Goal: Task Accomplishment & Management: Manage account settings

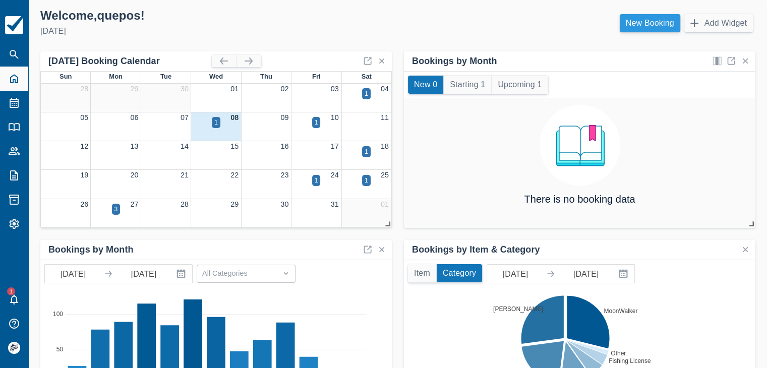
click at [639, 29] on link "New Booking" at bounding box center [650, 23] width 61 height 18
click at [643, 26] on link "New Booking" at bounding box center [650, 23] width 61 height 18
click at [647, 25] on link "New Booking" at bounding box center [650, 23] width 61 height 18
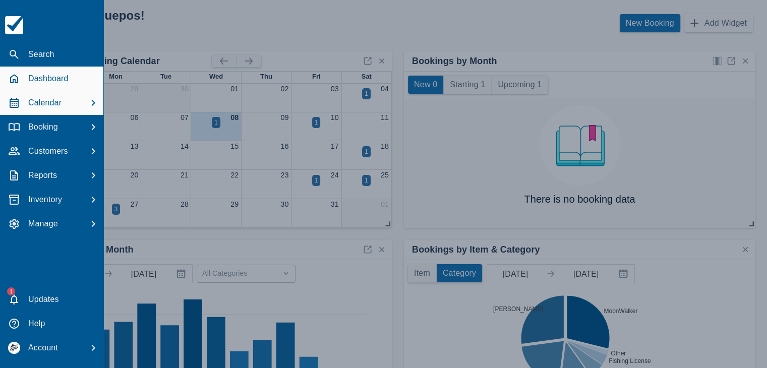
click at [20, 104] on div "Calendar" at bounding box center [51, 103] width 95 height 19
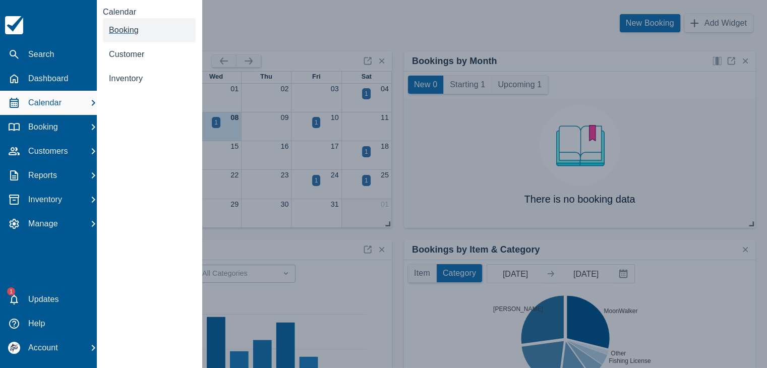
click at [126, 25] on link "Booking" at bounding box center [149, 30] width 93 height 24
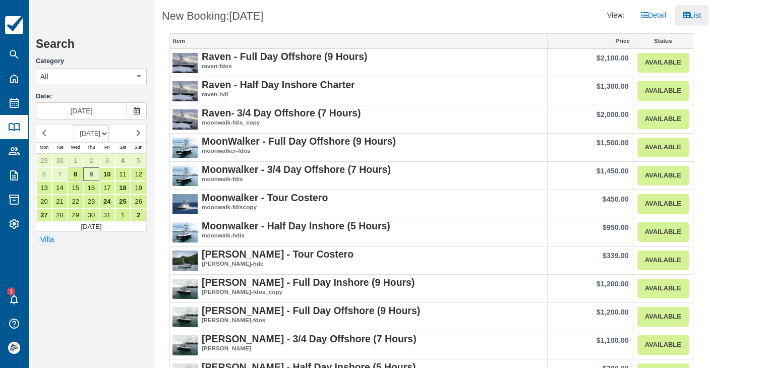
click at [103, 137] on select "OCTOBER 2025 NOVEMBER 2025 DECEMBER 2025 JANUARY 2026 FEBRUARY 2026 MARCH 2026 …" at bounding box center [91, 133] width 35 height 17
select select "20260201"
click at [74, 125] on select "OCTOBER 2025 NOVEMBER 2025 DECEMBER 2025 JANUARY 2026 FEBRUARY 2026 MARCH 2026 …" at bounding box center [91, 133] width 35 height 17
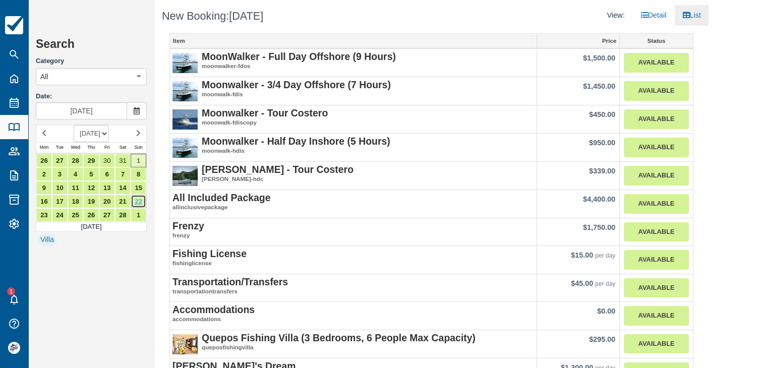
click at [141, 198] on link "22" at bounding box center [139, 202] width 16 height 14
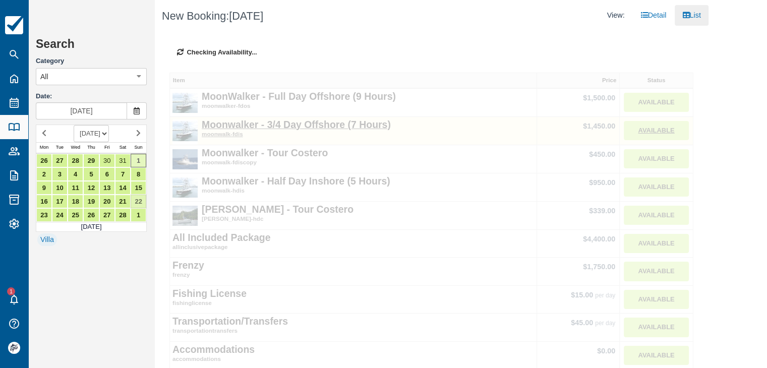
type input "Feb 22 2026"
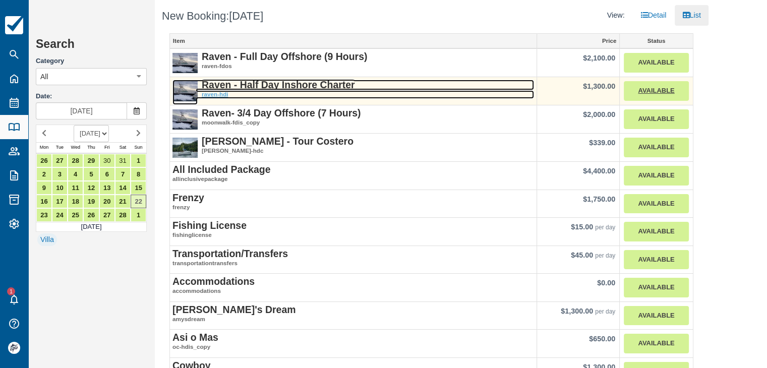
click at [307, 85] on strong "Raven - Half Day Inshore Charter" at bounding box center [278, 84] width 153 height 11
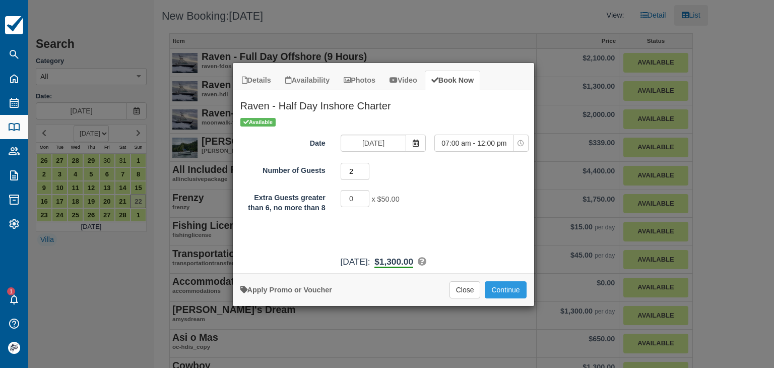
click at [367, 168] on input "2" at bounding box center [355, 171] width 29 height 17
click at [367, 168] on input "3" at bounding box center [355, 171] width 29 height 17
click at [367, 168] on input "4" at bounding box center [355, 171] width 29 height 17
click at [367, 168] on input "5" at bounding box center [355, 171] width 29 height 17
type input "6"
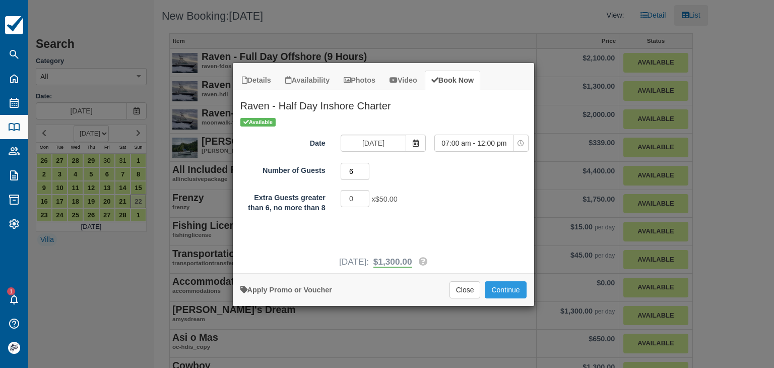
click at [366, 168] on input "6" at bounding box center [355, 171] width 29 height 17
click at [524, 291] on button "Continue" at bounding box center [505, 289] width 41 height 17
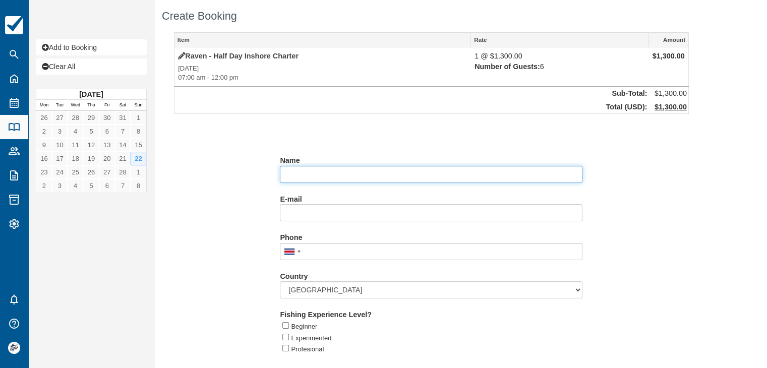
click at [303, 177] on input "Name" at bounding box center [431, 174] width 303 height 17
paste input "Tracy Callahan"
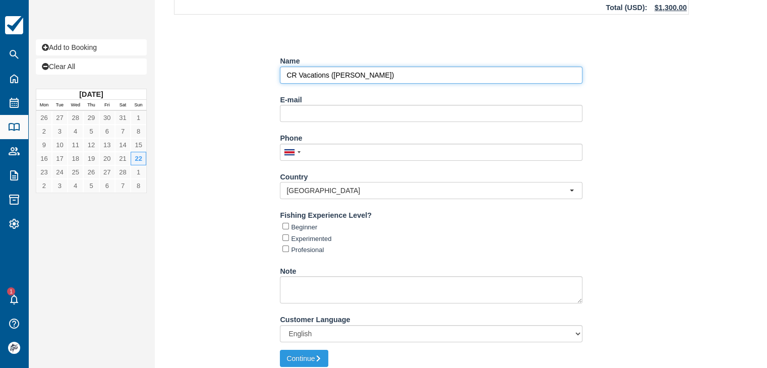
scroll to position [106, 0]
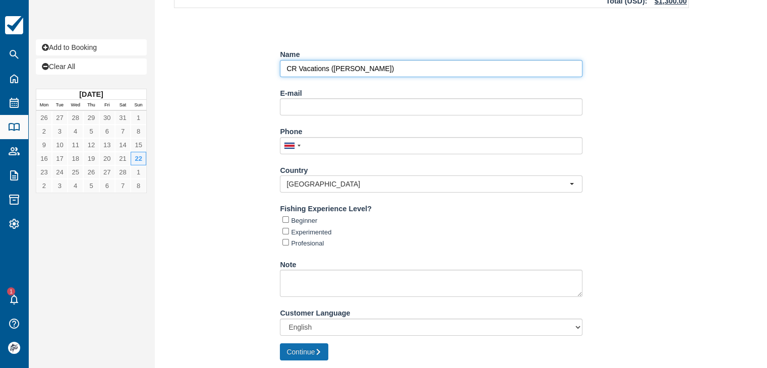
type input "CR Vacations ([PERSON_NAME])"
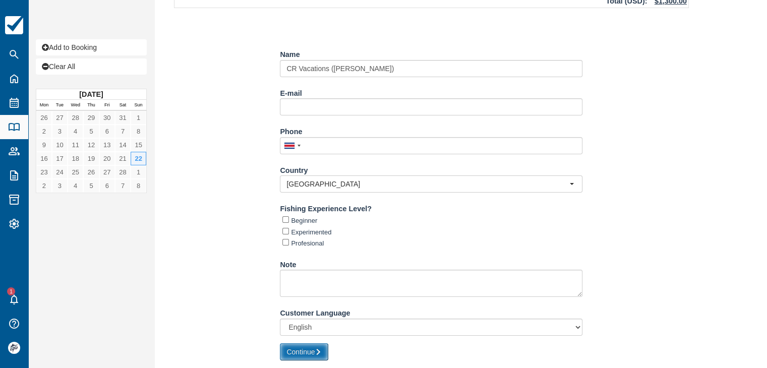
click at [303, 350] on button "Continue" at bounding box center [304, 351] width 48 height 17
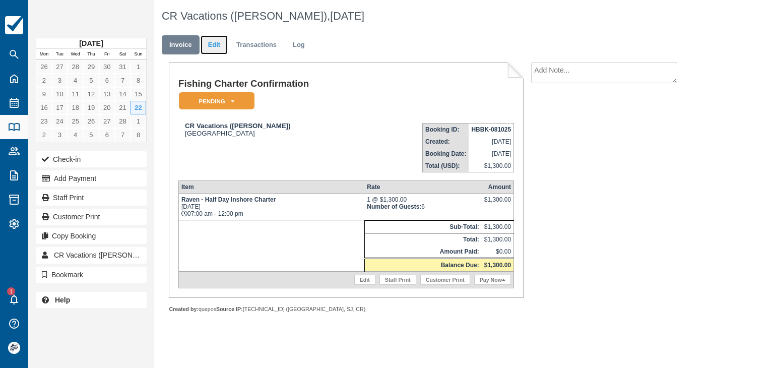
click at [215, 51] on link "Edit" at bounding box center [214, 45] width 27 height 20
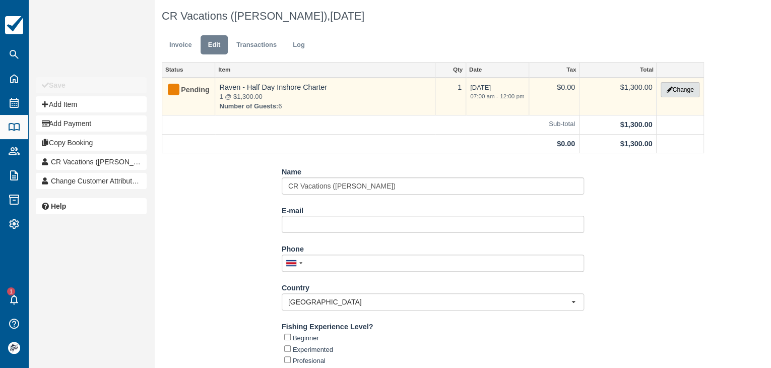
click at [683, 91] on button "Change" at bounding box center [680, 89] width 38 height 15
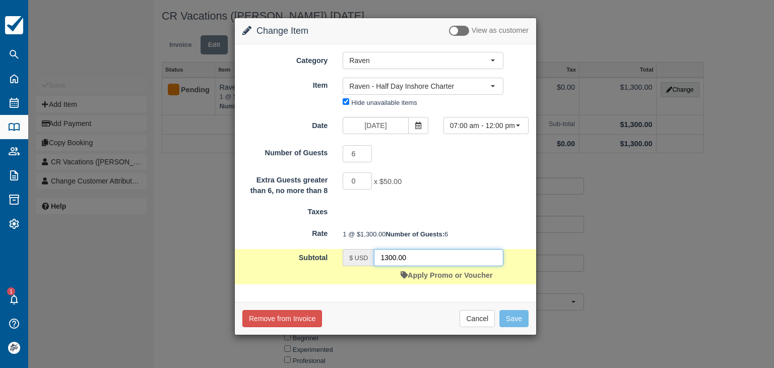
click at [422, 266] on input "1300.00" at bounding box center [439, 257] width 130 height 17
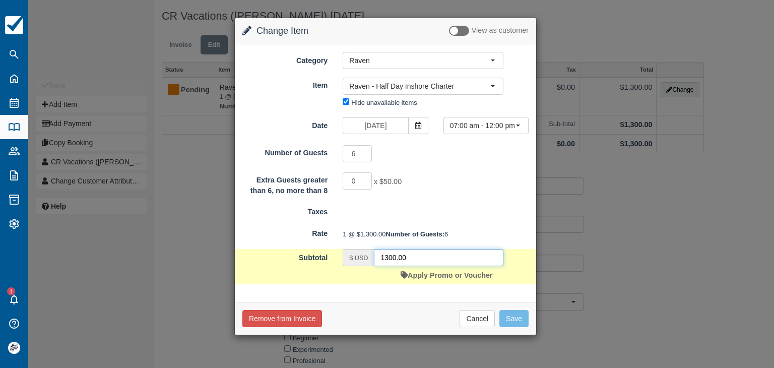
click at [422, 266] on input "1300.00" at bounding box center [439, 257] width 130 height 17
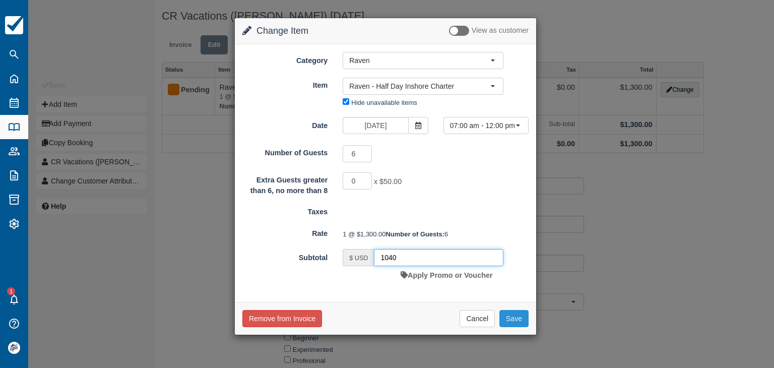
type input "1040"
click at [522, 327] on button "Save" at bounding box center [514, 318] width 29 height 17
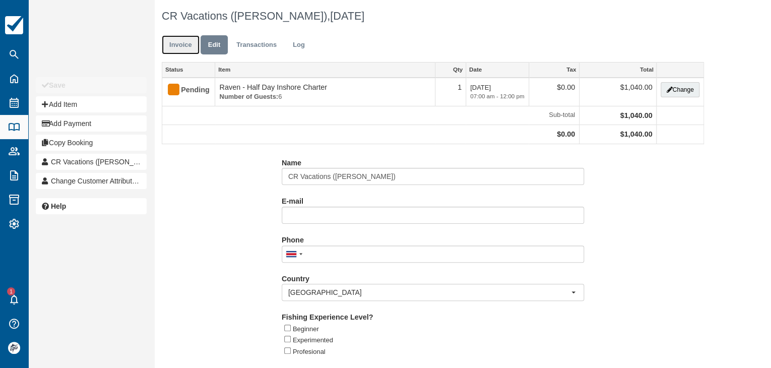
click at [185, 49] on link "Invoice" at bounding box center [181, 45] width 38 height 20
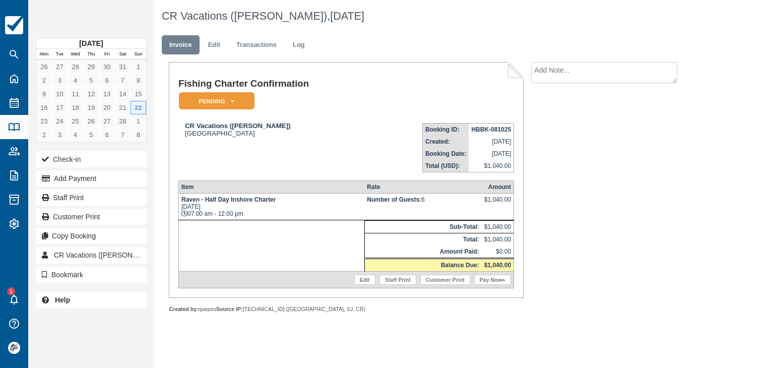
click at [482, 131] on strong "HBBK-081025" at bounding box center [491, 129] width 40 height 7
copy tbody "HBBK-081025"
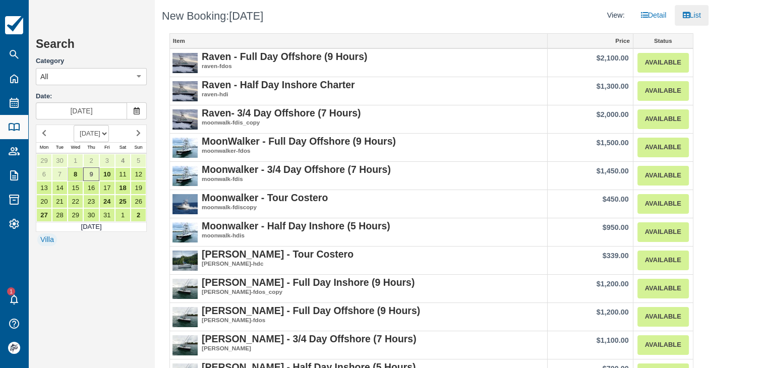
click at [109, 138] on select "[DATE] [DATE] [DATE] [DATE] [DATE] [DATE] [DATE] [DATE] [DATE] [DATE] [DATE] [D…" at bounding box center [91, 133] width 35 height 17
select select "20251201"
click at [74, 125] on select "OCTOBER 2025 NOVEMBER 2025 DECEMBER 2025 JANUARY 2026 FEBRUARY 2026 MARCH 2026 …" at bounding box center [91, 133] width 35 height 17
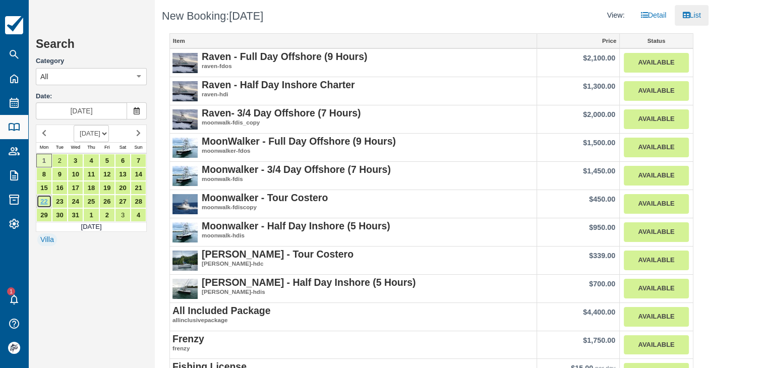
click at [41, 199] on link "22" at bounding box center [44, 202] width 16 height 14
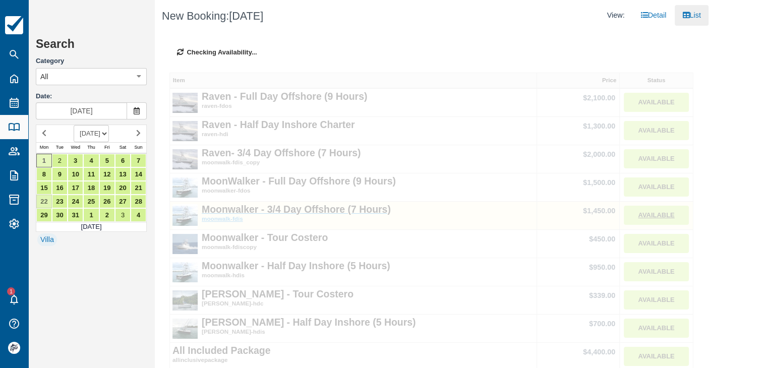
type input "Dec 22 2025"
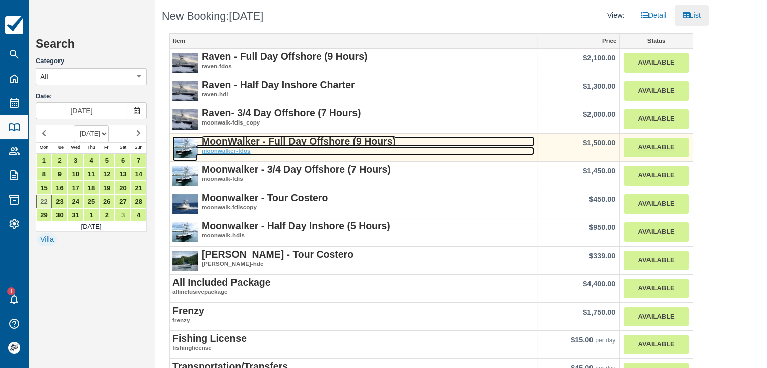
click at [290, 143] on strong "MoonWalker - Full Day Offshore (9 Hours)" at bounding box center [299, 141] width 194 height 11
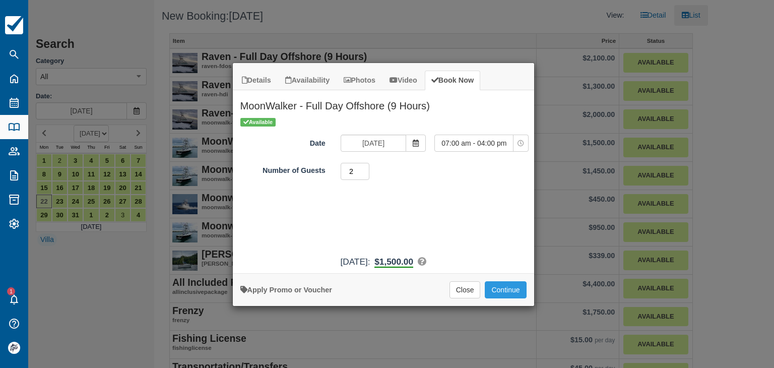
click at [365, 167] on input "2" at bounding box center [355, 171] width 29 height 17
click at [365, 167] on input "3" at bounding box center [355, 171] width 29 height 17
click at [365, 167] on input "4" at bounding box center [355, 171] width 29 height 17
click at [365, 167] on input "5" at bounding box center [355, 171] width 29 height 17
type input "6"
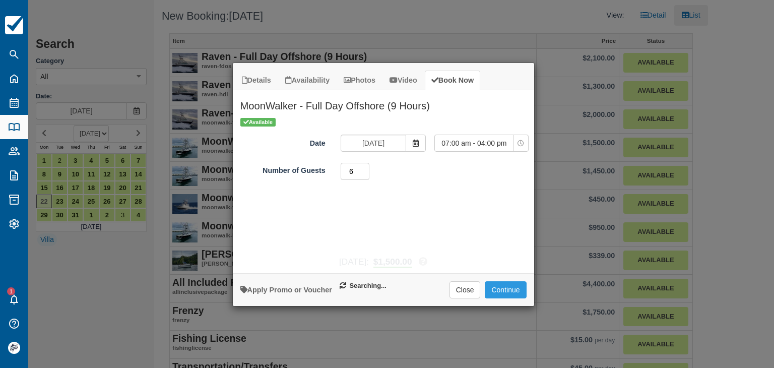
click at [365, 167] on input "6" at bounding box center [355, 171] width 29 height 17
click at [513, 291] on button "Continue" at bounding box center [505, 289] width 41 height 17
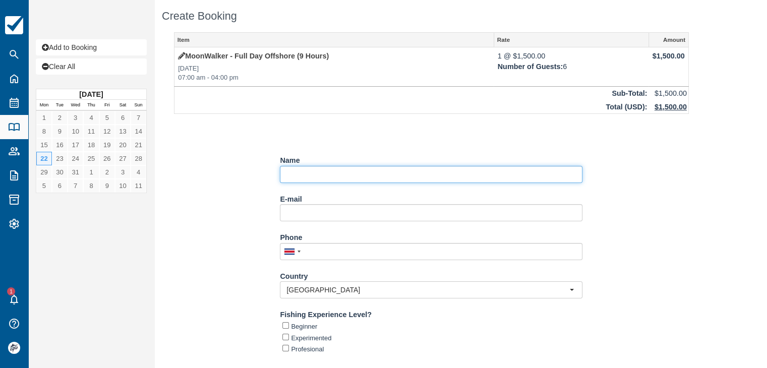
click at [311, 175] on input "Name" at bounding box center [431, 174] width 303 height 17
paste input "Michelle Siniard"
type input "CR Vacations ([PERSON_NAME])"
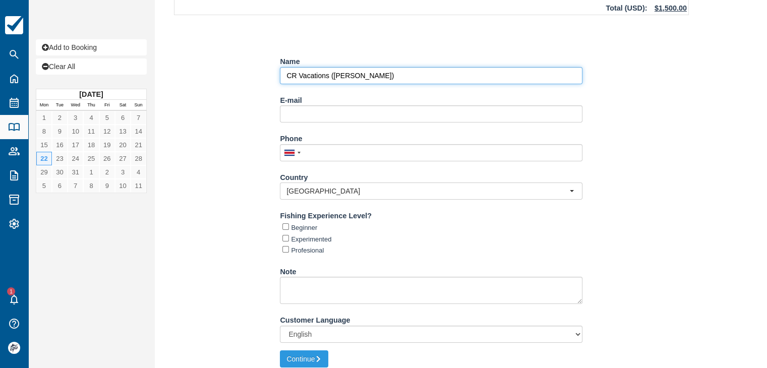
scroll to position [106, 0]
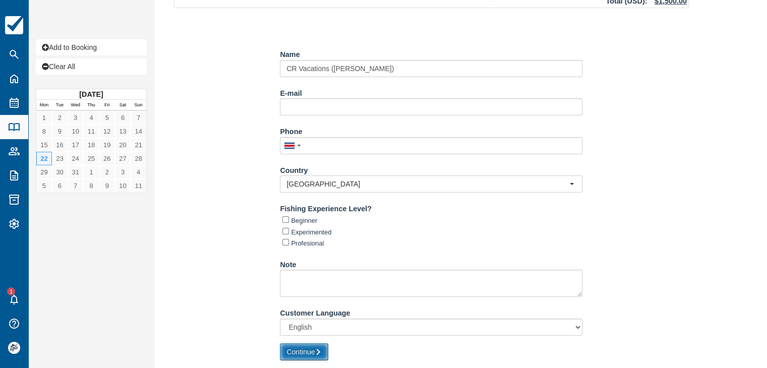
click at [316, 346] on button "Continue" at bounding box center [304, 351] width 48 height 17
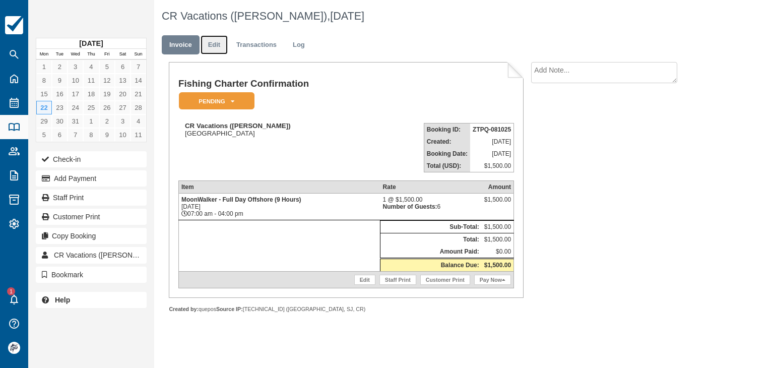
click at [216, 44] on link "Edit" at bounding box center [214, 45] width 27 height 20
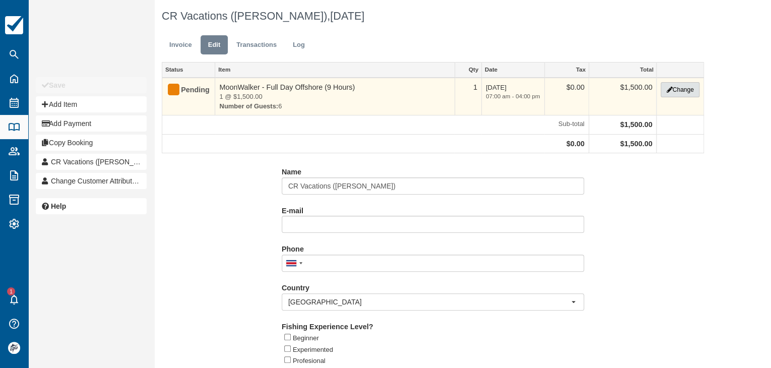
click at [677, 85] on button "Change" at bounding box center [680, 89] width 38 height 15
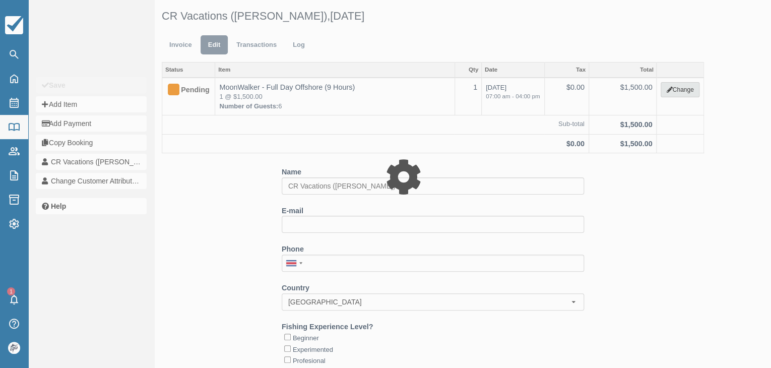
type input "1500.00"
select select "2"
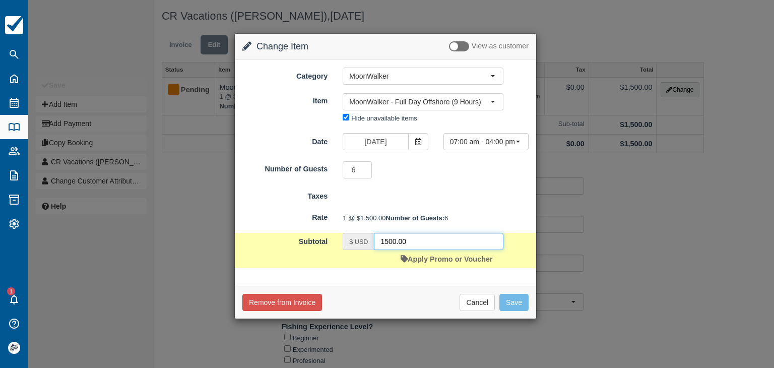
drag, startPoint x: 420, startPoint y: 255, endPoint x: 326, endPoint y: 234, distance: 96.0
click at [325, 249] on div "Subtotal $ USD 1500.00 Apply Promo or Voucher" at bounding box center [386, 250] width 302 height 35
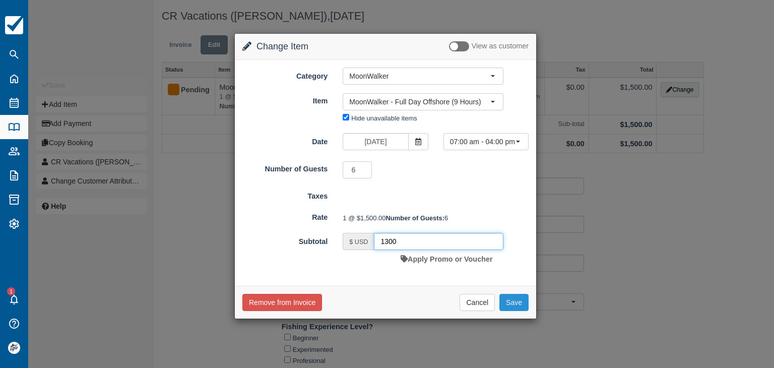
type input "1300"
click at [509, 311] on button "Save" at bounding box center [514, 302] width 29 height 17
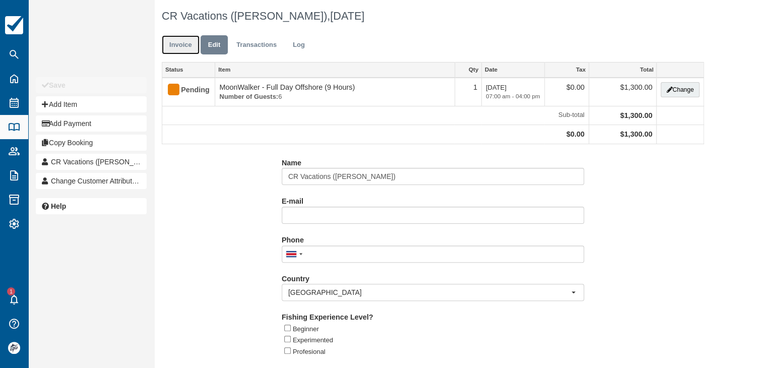
click at [176, 51] on link "Invoice" at bounding box center [181, 45] width 38 height 20
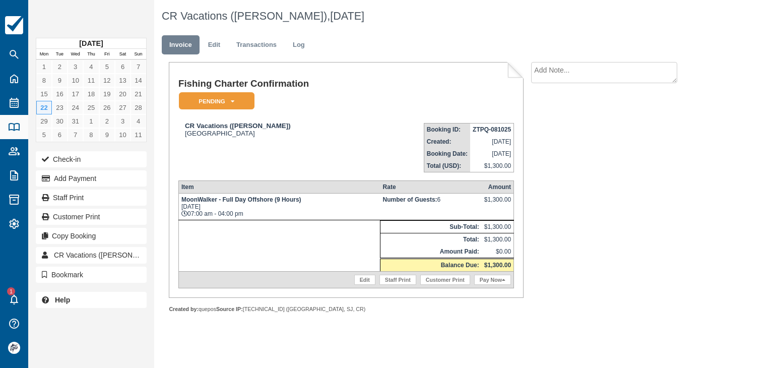
click at [480, 127] on strong "ZTPQ-081025" at bounding box center [492, 129] width 38 height 7
copy tbody "ZTPQ-081025"
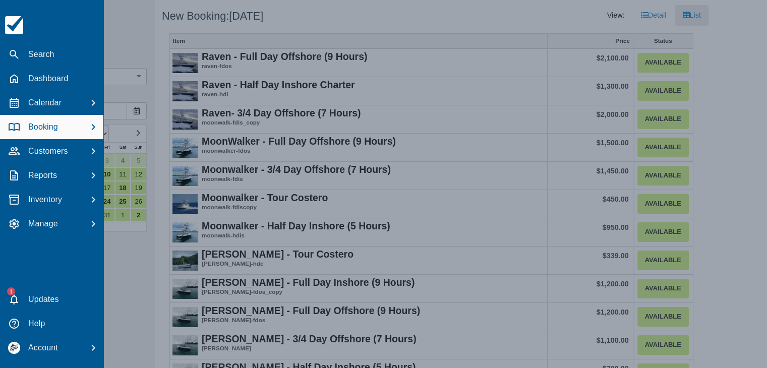
click at [113, 140] on div at bounding box center [383, 184] width 767 height 368
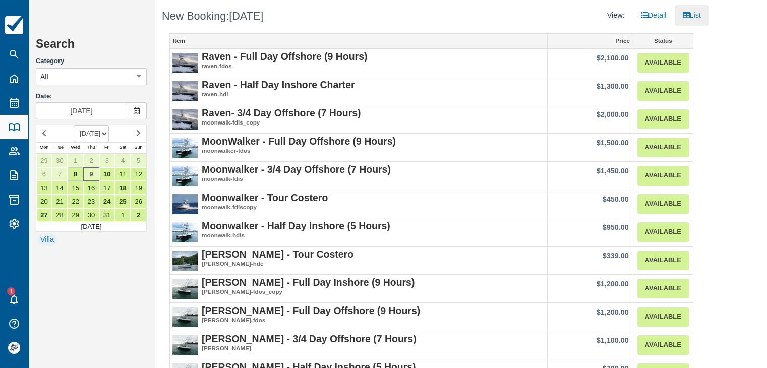
click at [109, 135] on select "OCTOBER 2025 NOVEMBER 2025 DECEMBER 2025 JANUARY 2026 FEBRUARY 2026 MARCH 2026 …" at bounding box center [91, 133] width 35 height 17
select select "20251201"
click at [74, 125] on select "OCTOBER 2025 NOVEMBER 2025 DECEMBER 2025 JANUARY 2026 FEBRUARY 2026 MARCH 2026 …" at bounding box center [91, 133] width 35 height 17
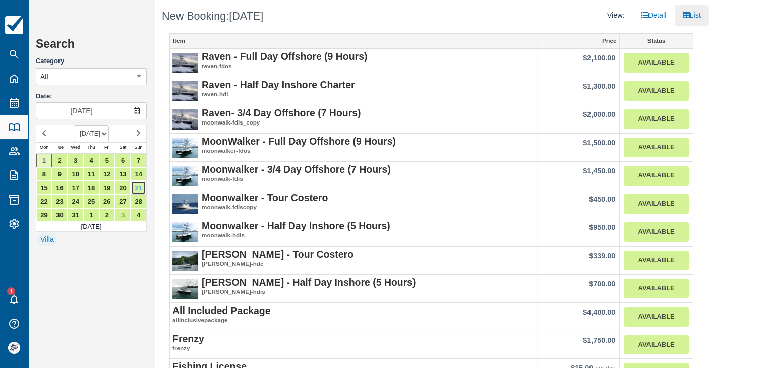
click at [135, 189] on link "21" at bounding box center [139, 188] width 16 height 14
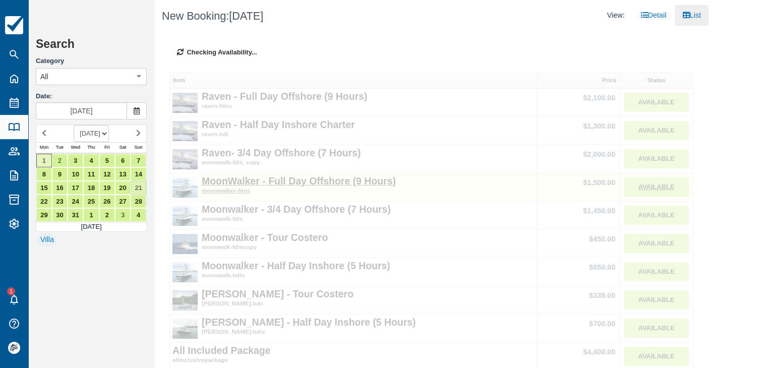
type input "Dec 21 2025"
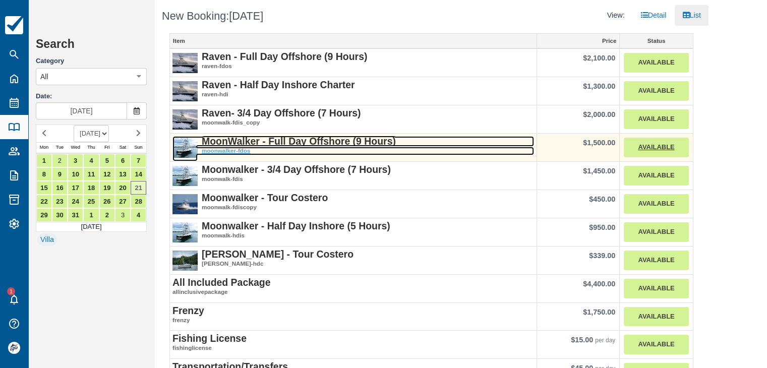
click at [305, 141] on strong "MoonWalker - Full Day Offshore (9 Hours)" at bounding box center [299, 141] width 194 height 11
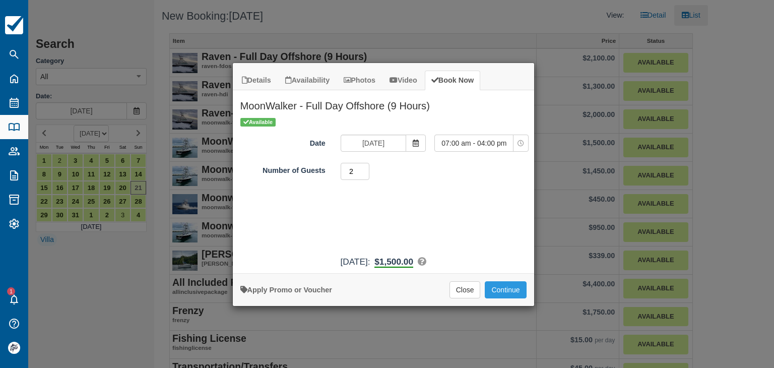
click at [364, 167] on input "2" at bounding box center [355, 171] width 29 height 17
click at [364, 167] on input "3" at bounding box center [355, 171] width 29 height 17
click at [367, 167] on input "4" at bounding box center [355, 171] width 29 height 17
click at [367, 167] on input "5" at bounding box center [355, 171] width 29 height 17
type input "6"
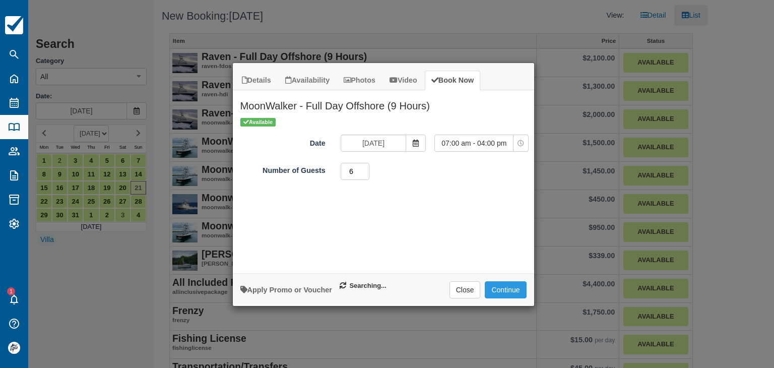
click at [367, 167] on input "6" at bounding box center [355, 171] width 29 height 17
click at [504, 287] on button "Continue" at bounding box center [505, 289] width 41 height 17
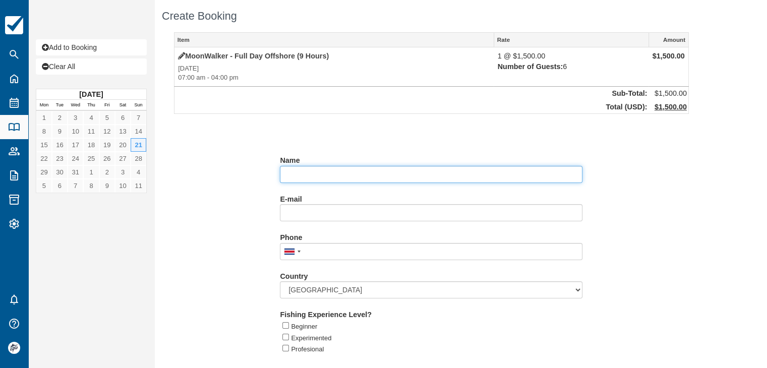
click at [315, 177] on input "Name" at bounding box center [431, 174] width 303 height 17
paste input "[PERSON_NAME]"
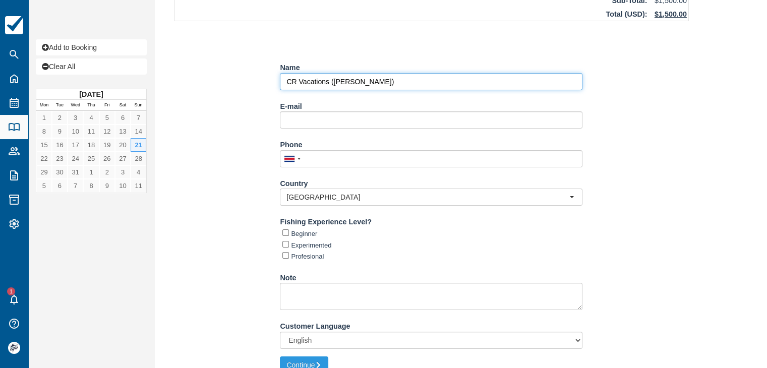
scroll to position [106, 0]
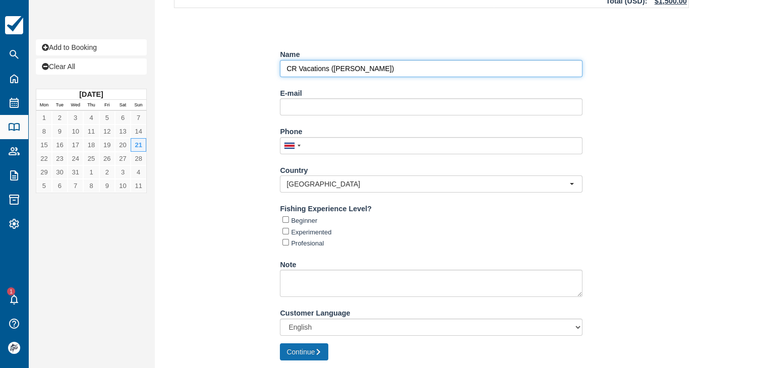
type input "CR Vacations ([PERSON_NAME])"
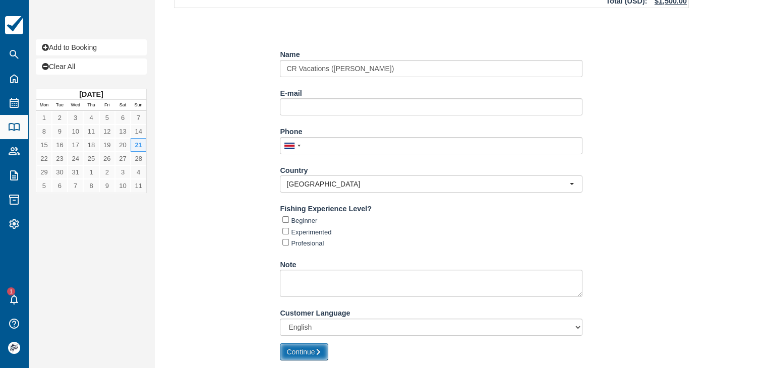
click at [302, 357] on button "Continue" at bounding box center [304, 351] width 48 height 17
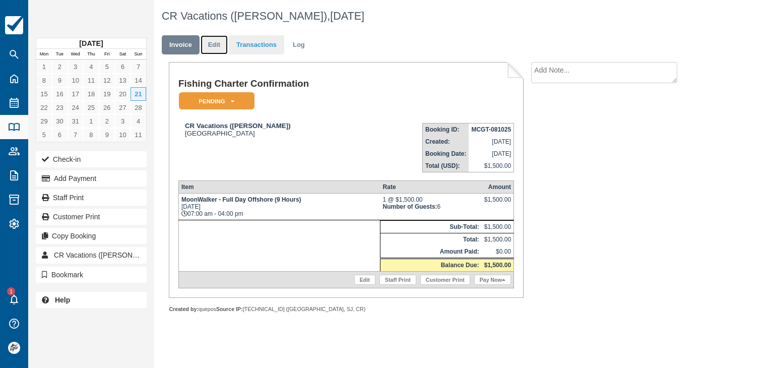
drag, startPoint x: 211, startPoint y: 42, endPoint x: 237, endPoint y: 52, distance: 28.7
click at [211, 42] on link "Edit" at bounding box center [214, 45] width 27 height 20
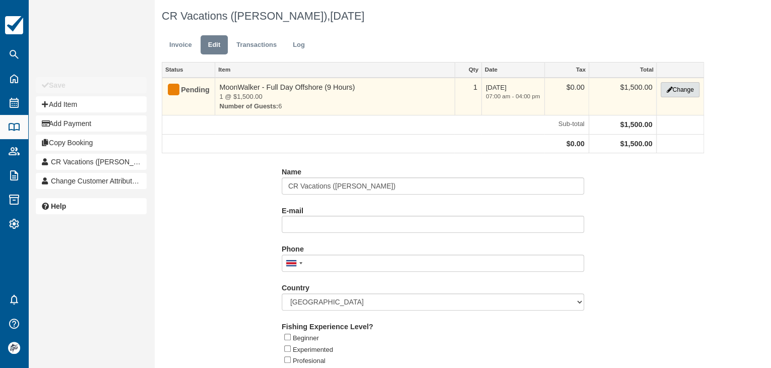
click at [669, 93] on button "Change" at bounding box center [680, 89] width 38 height 15
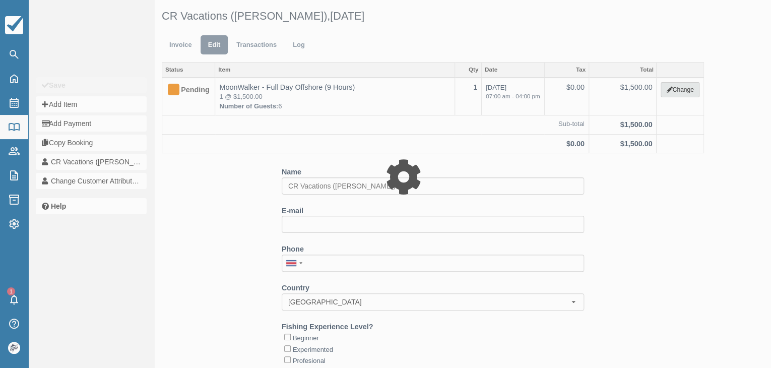
type input "1500.00"
select select "2"
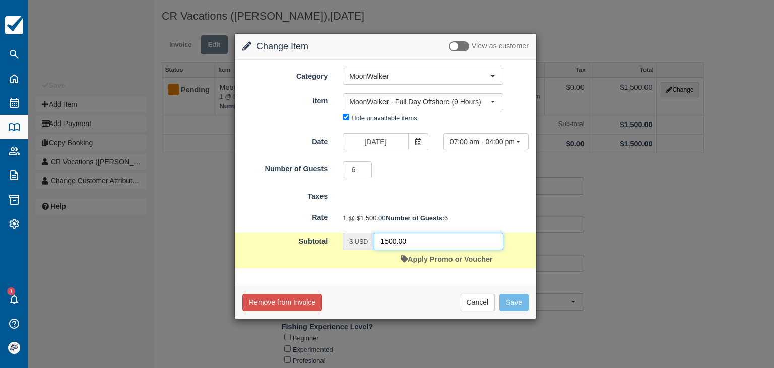
drag, startPoint x: 367, startPoint y: 252, endPoint x: 349, endPoint y: 231, distance: 26.8
click at [353, 250] on div "$ USD 1500.00" at bounding box center [423, 241] width 161 height 17
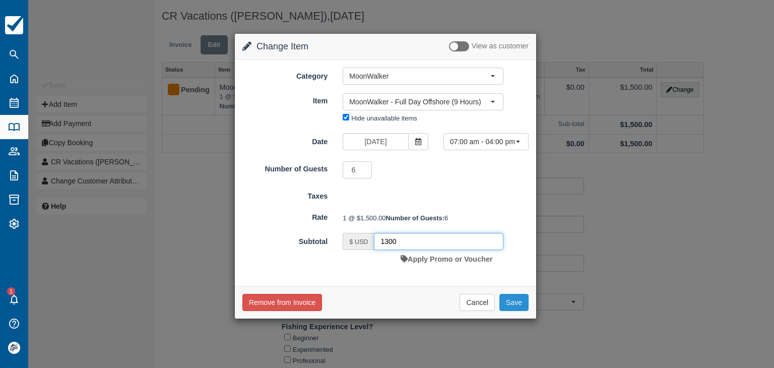
type input "1300"
click at [509, 311] on button "Save" at bounding box center [514, 302] width 29 height 17
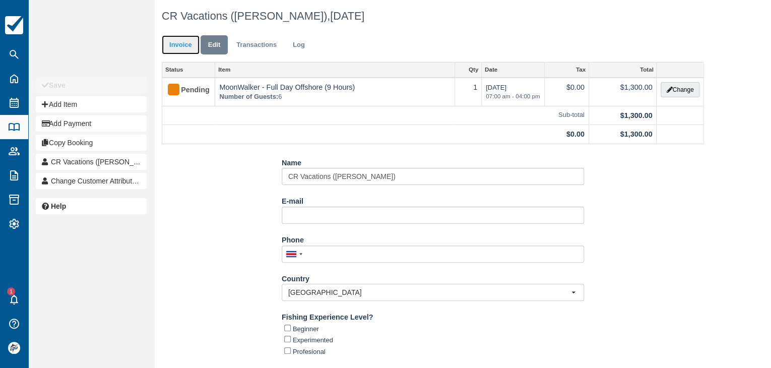
drag, startPoint x: 181, startPoint y: 42, endPoint x: 321, endPoint y: 83, distance: 145.9
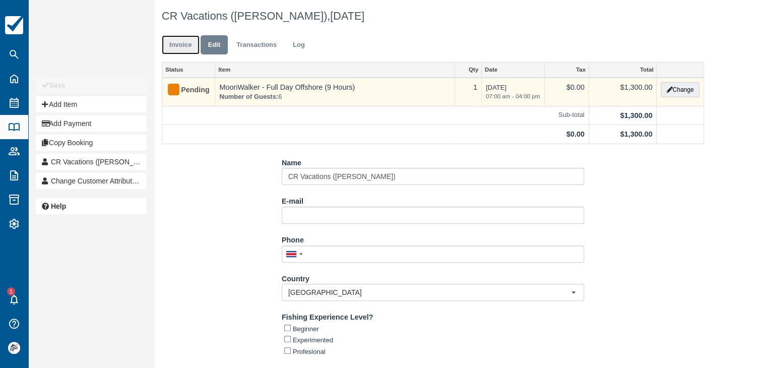
click at [180, 42] on link "Invoice" at bounding box center [181, 45] width 38 height 20
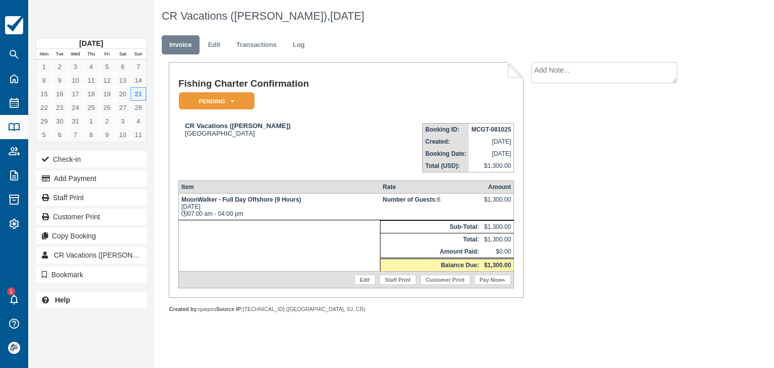
click at [476, 130] on strong "MCGT-081025" at bounding box center [491, 129] width 40 height 7
copy tbody "MCGT-081025"
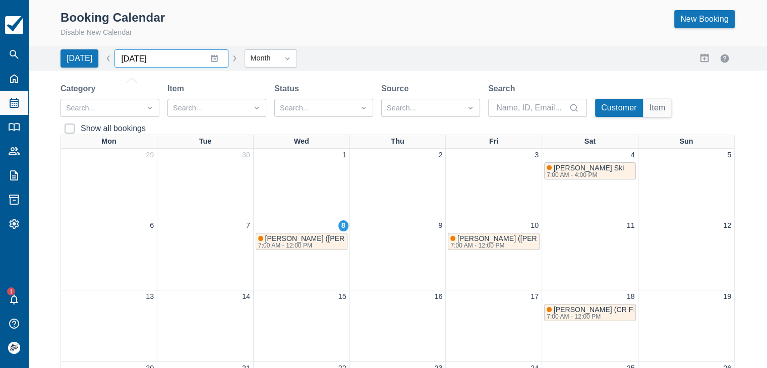
click at [205, 63] on input "October 2025" at bounding box center [171, 58] width 114 height 18
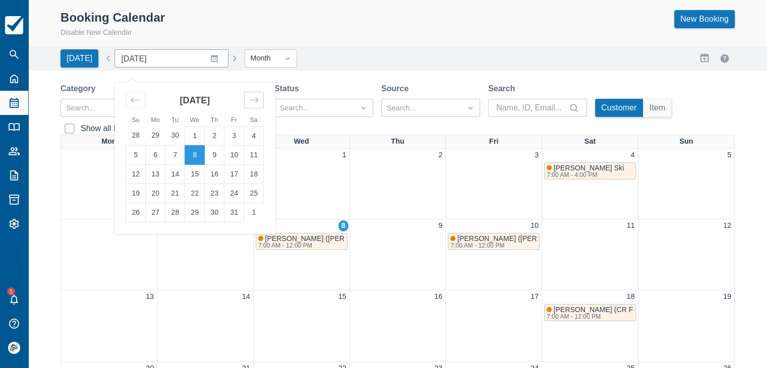
click at [251, 103] on icon "Move forward to switch to the next month." at bounding box center [254, 100] width 10 height 10
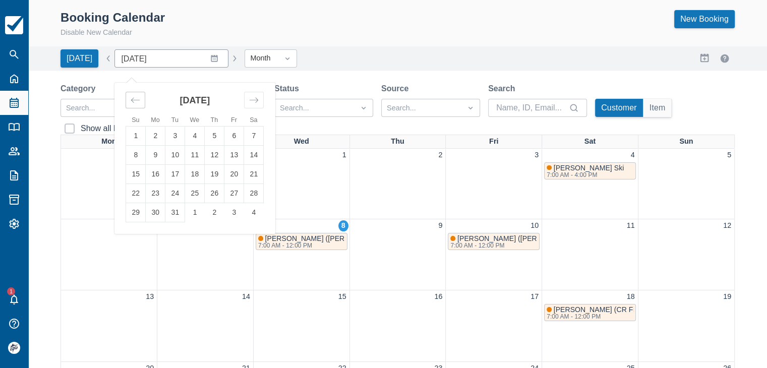
click at [133, 99] on icon "Move backward to switch to the previous month." at bounding box center [136, 100] width 10 height 10
click at [136, 136] on td "1" at bounding box center [136, 135] width 20 height 19
type input "February 2026"
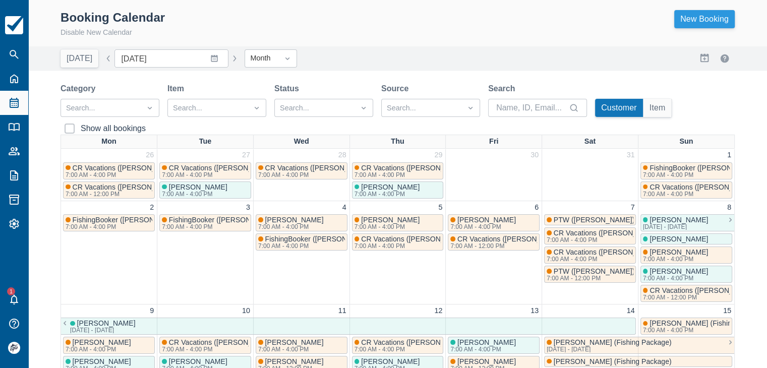
click at [692, 20] on link "New Booking" at bounding box center [704, 19] width 61 height 18
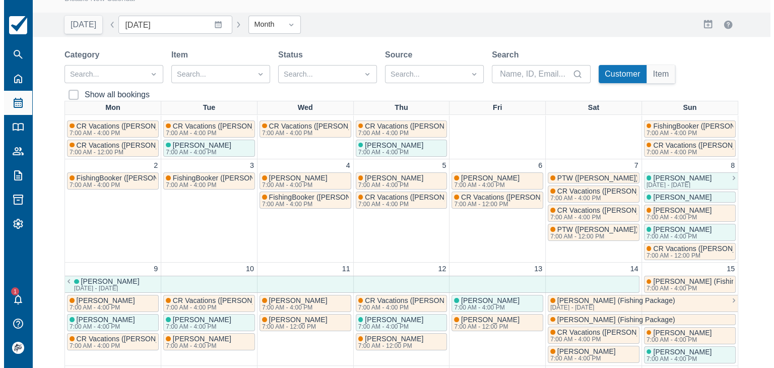
scroll to position [50, 0]
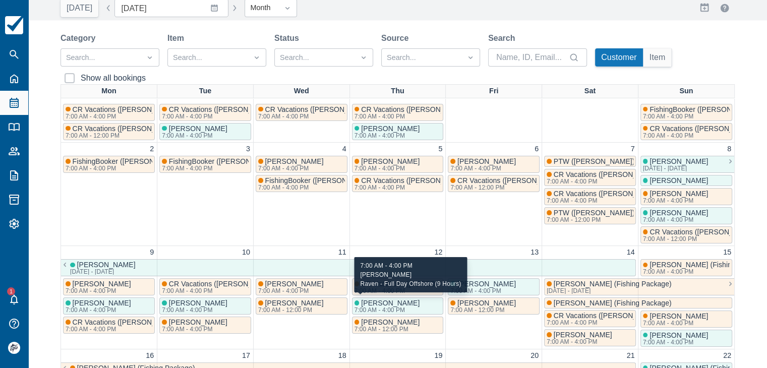
click at [402, 300] on span "Jason E. Klug" at bounding box center [390, 303] width 58 height 8
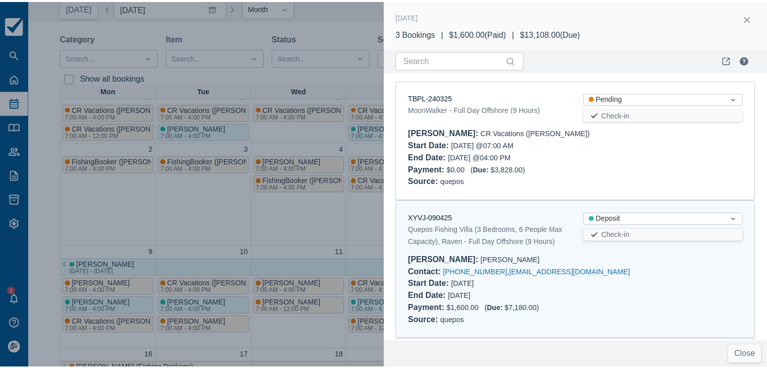
scroll to position [0, 0]
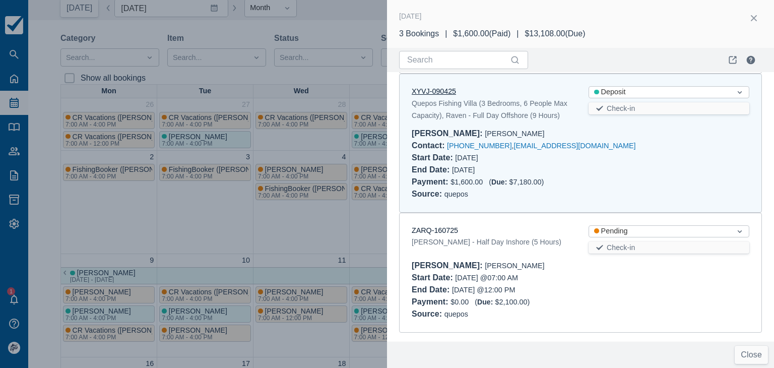
click at [434, 91] on link "XYVJ-090425" at bounding box center [434, 91] width 44 height 8
click at [752, 18] on button "button" at bounding box center [754, 18] width 16 height 16
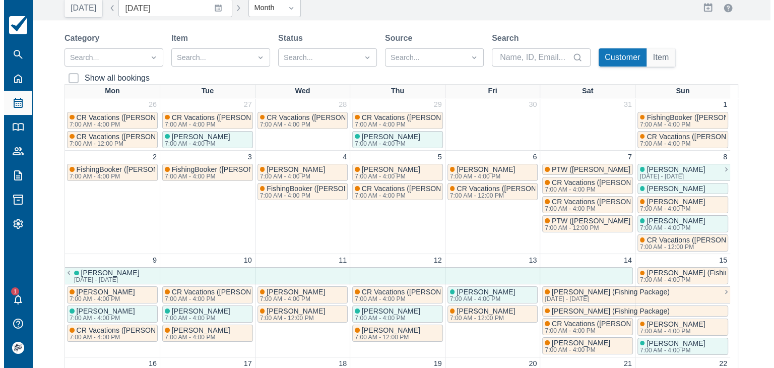
scroll to position [8, 0]
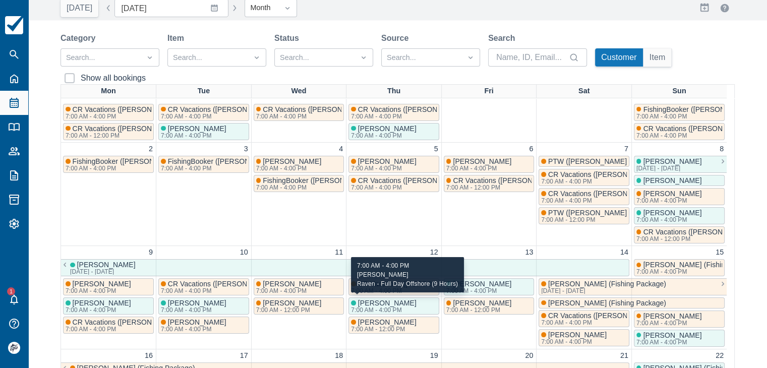
click at [370, 302] on span "[PERSON_NAME]" at bounding box center [387, 303] width 58 height 8
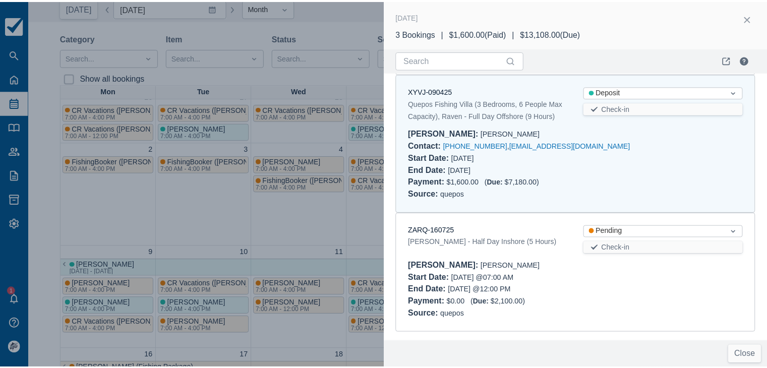
scroll to position [0, 0]
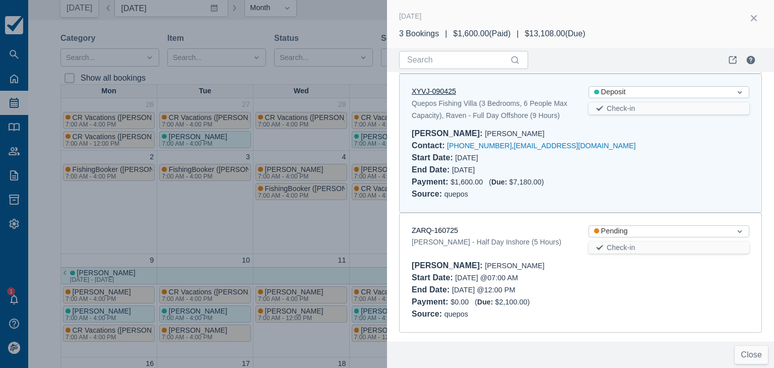
click at [436, 89] on link "XYVJ-090425" at bounding box center [434, 91] width 44 height 8
click at [759, 13] on button "button" at bounding box center [754, 18] width 16 height 16
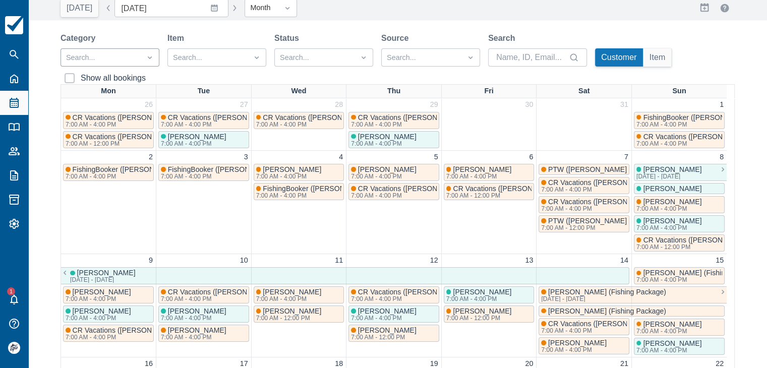
click at [141, 62] on div at bounding box center [150, 57] width 18 height 14
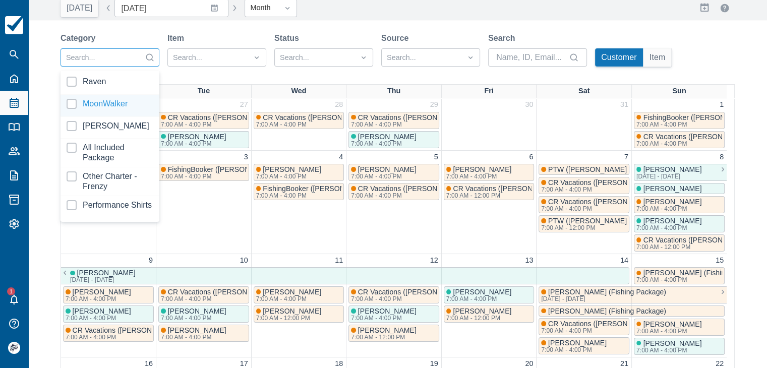
click at [96, 105] on div at bounding box center [110, 106] width 87 height 14
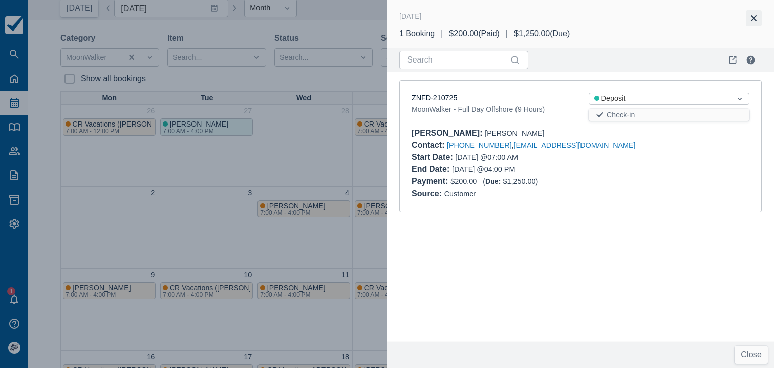
click at [754, 19] on button "button" at bounding box center [754, 18] width 16 height 16
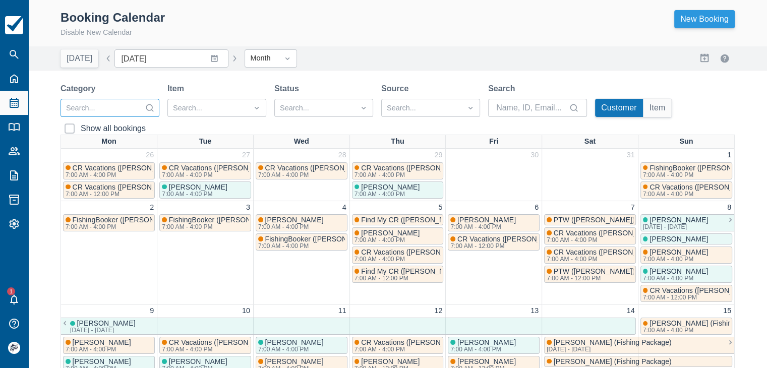
click at [711, 23] on link "New Booking" at bounding box center [704, 19] width 61 height 18
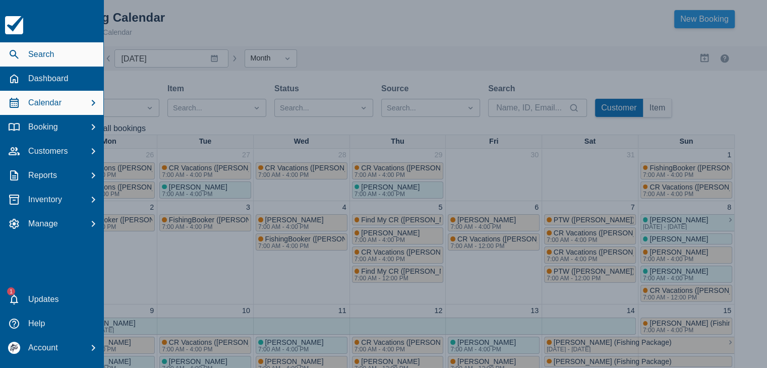
click at [54, 48] on div "Search" at bounding box center [51, 54] width 95 height 19
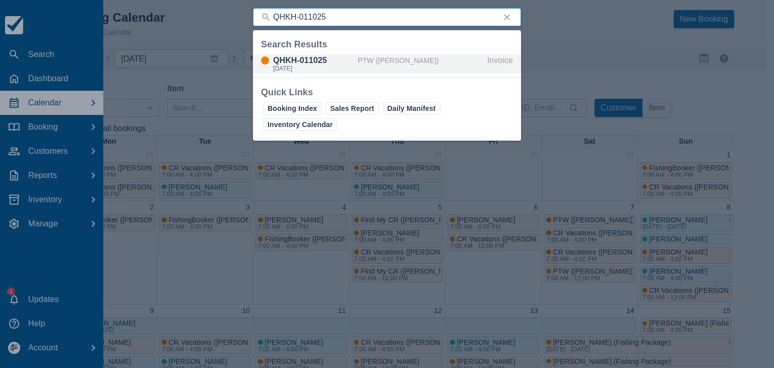
type input "QHKH-011025"
click at [311, 55] on div "QHKH-011025" at bounding box center [313, 60] width 81 height 12
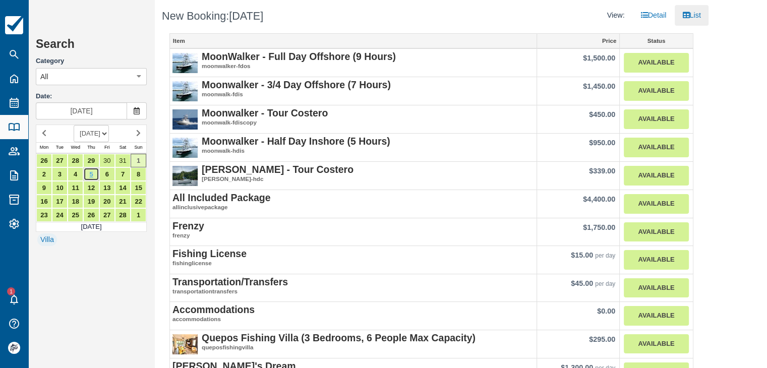
click at [87, 173] on link "5" at bounding box center [91, 174] width 16 height 14
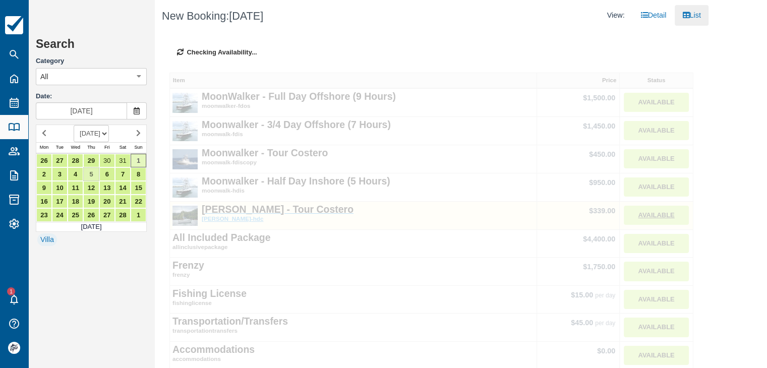
type input "Feb 05 2026"
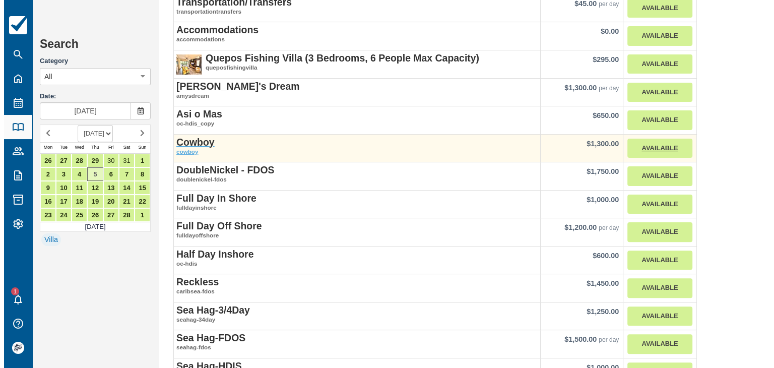
scroll to position [252, 0]
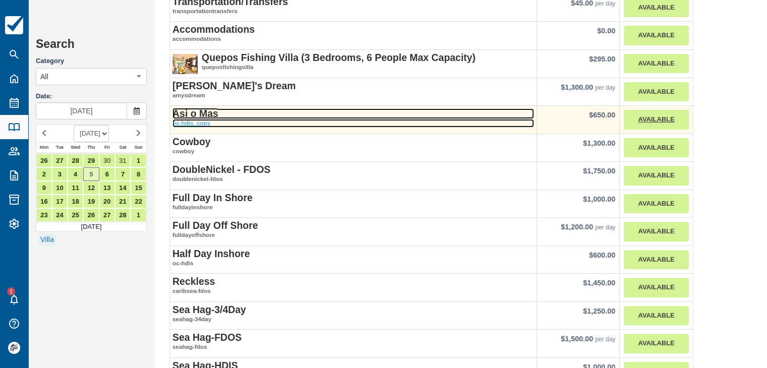
click at [206, 109] on strong "Asi o Mas" at bounding box center [195, 113] width 46 height 11
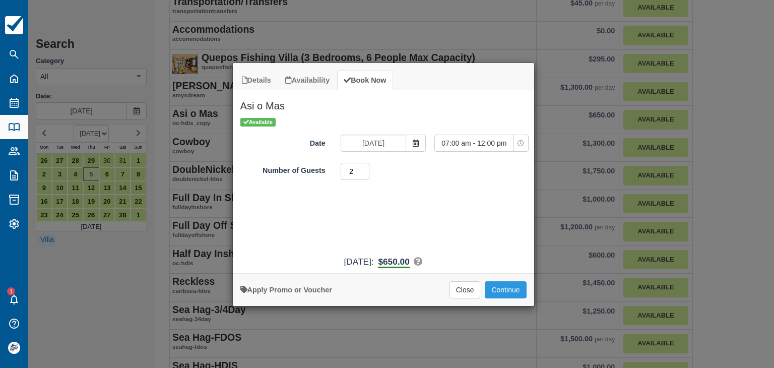
type input "2"
click at [363, 170] on input "2" at bounding box center [355, 171] width 29 height 17
click at [512, 287] on button "Continue" at bounding box center [505, 289] width 41 height 17
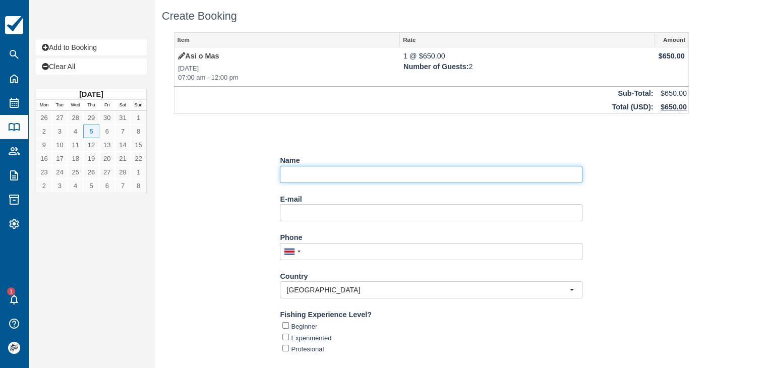
click at [316, 169] on input "Name" at bounding box center [431, 174] width 303 height 17
paste input "[PERSON_NAME] [PERSON_NAME]"
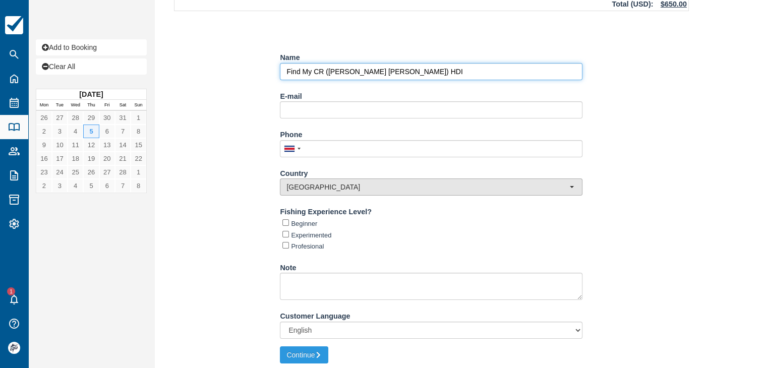
scroll to position [106, 0]
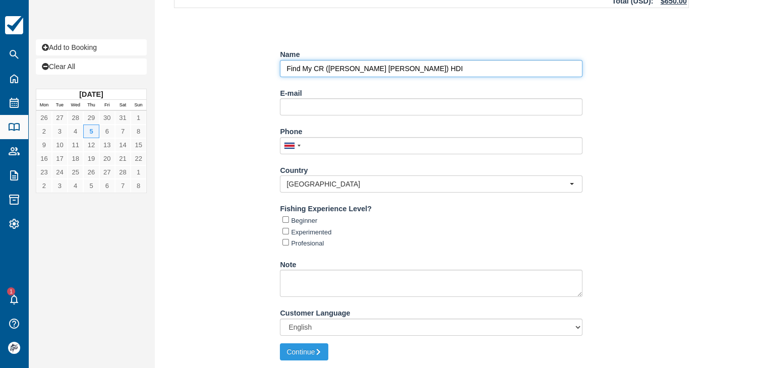
type input "Find My CR ([PERSON_NAME] [PERSON_NAME]) HDI"
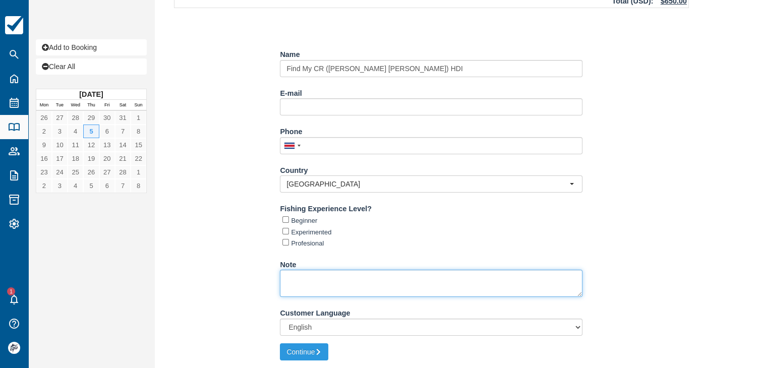
click at [305, 279] on textarea "Note" at bounding box center [431, 283] width 303 height 27
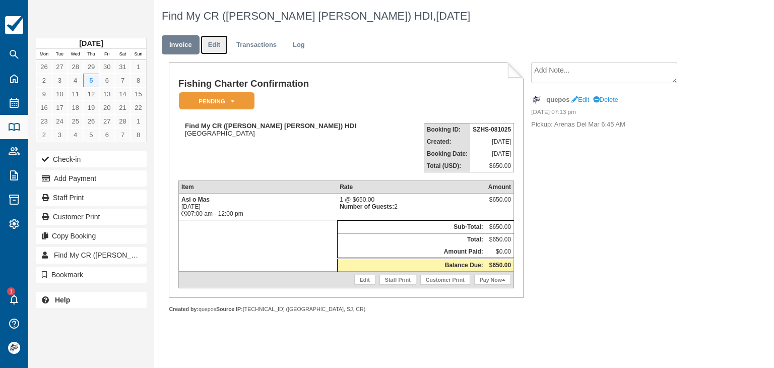
click at [219, 45] on link "Edit" at bounding box center [214, 45] width 27 height 20
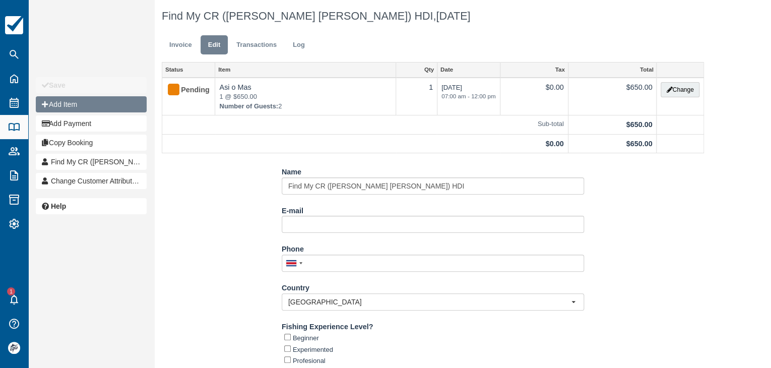
click at [80, 106] on button "Add Item" at bounding box center [91, 104] width 111 height 16
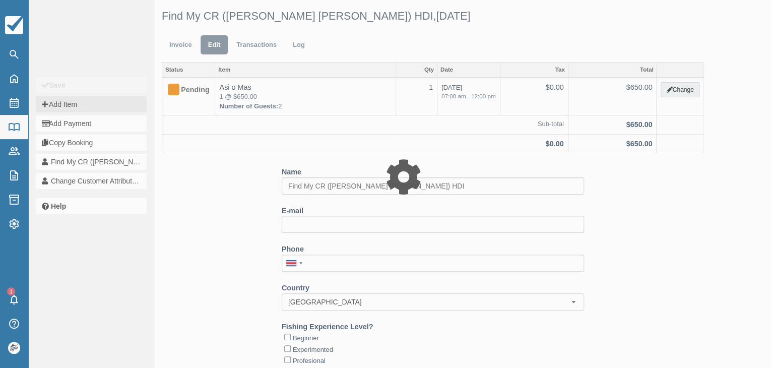
type input "0.00"
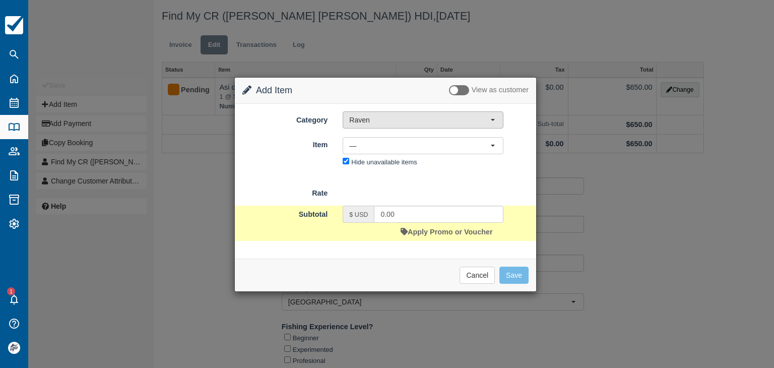
click at [378, 122] on span "Raven" at bounding box center [419, 120] width 141 height 10
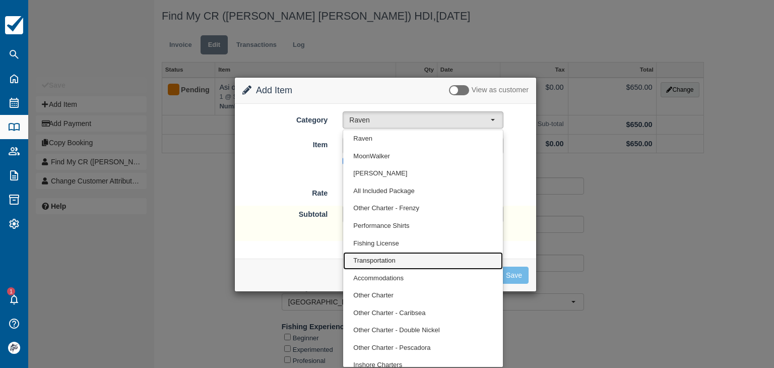
click at [378, 259] on span "Transportation" at bounding box center [374, 261] width 42 height 10
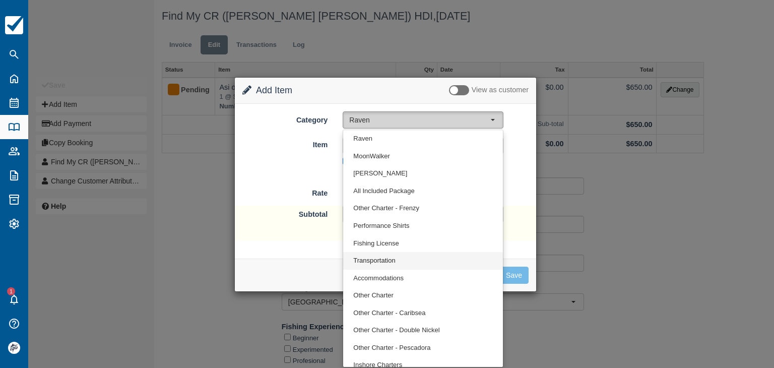
select select "10"
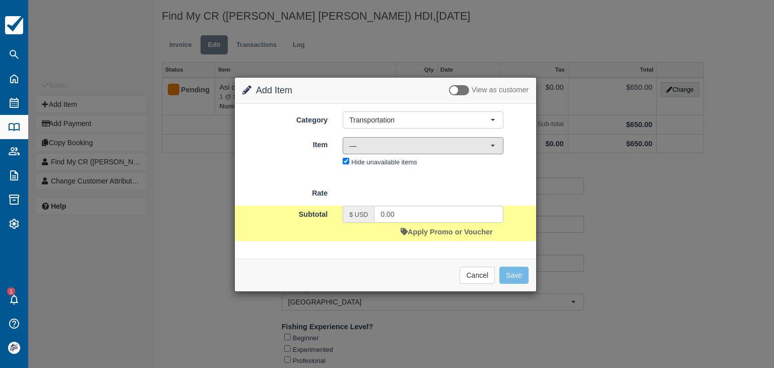
click at [371, 142] on span "—" at bounding box center [419, 146] width 141 height 10
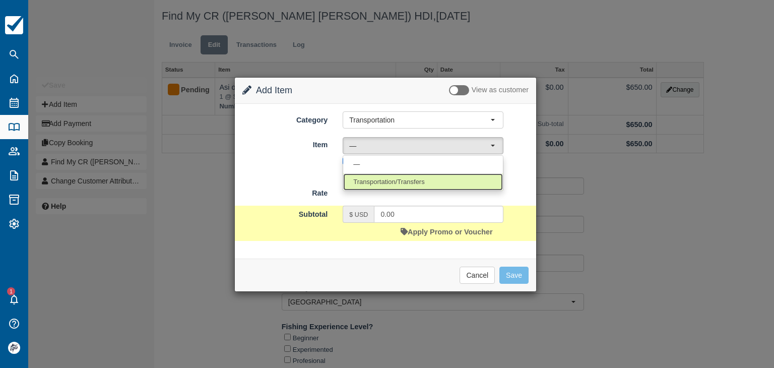
click at [380, 180] on span "Transportation/Transfers" at bounding box center [388, 182] width 71 height 10
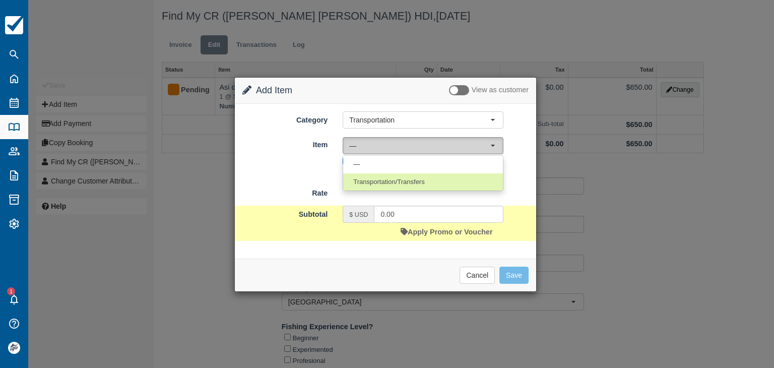
select select "17"
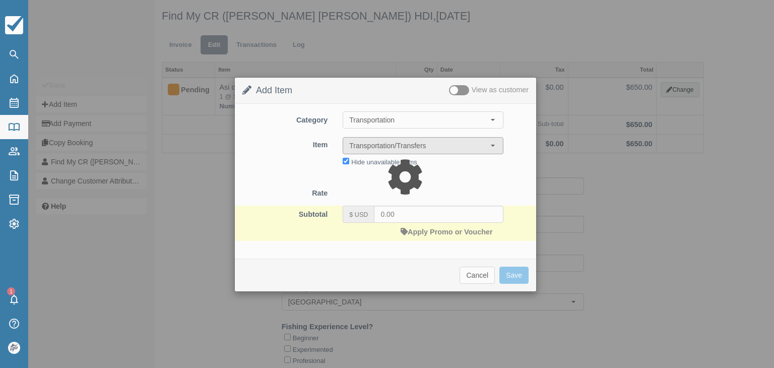
type input "45.00"
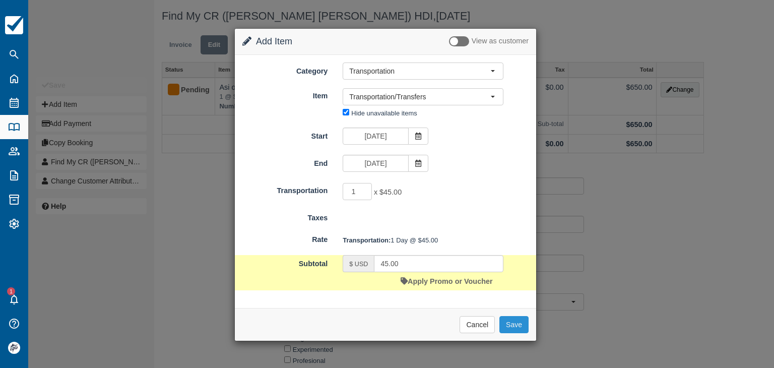
click at [511, 322] on button "Save" at bounding box center [514, 324] width 29 height 17
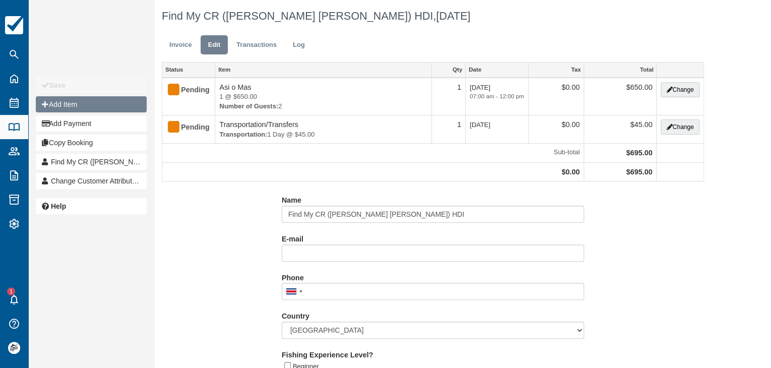
click at [65, 100] on button "Add Item" at bounding box center [91, 104] width 111 height 16
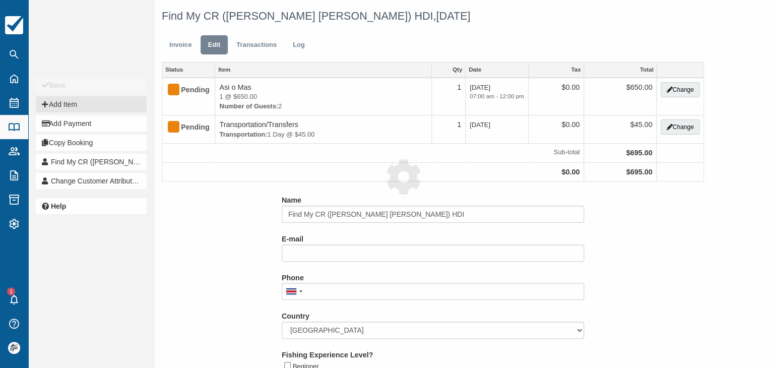
type input "0.00"
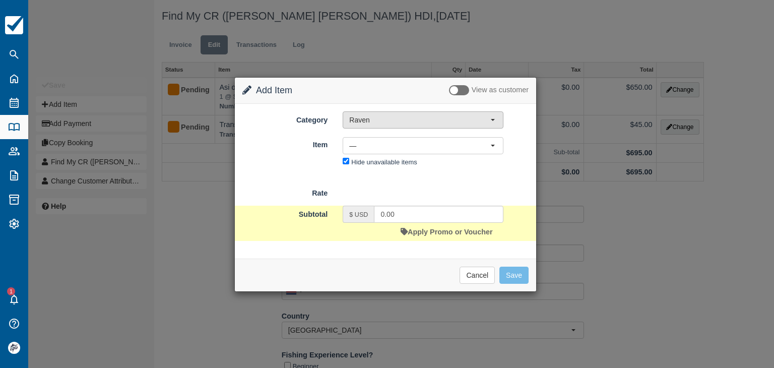
click at [357, 122] on span "Raven" at bounding box center [419, 120] width 141 height 10
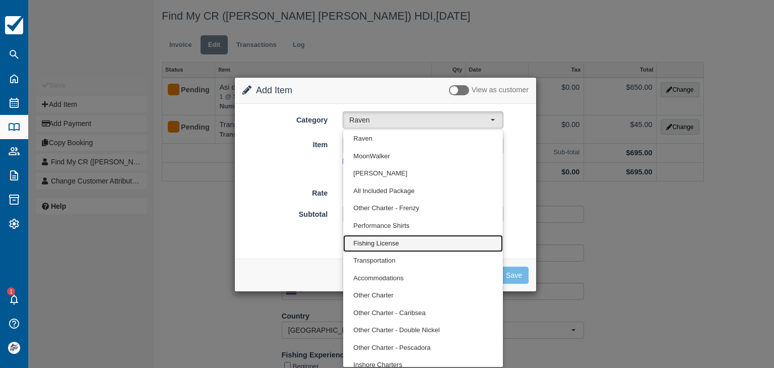
click at [389, 241] on span "Fishing License" at bounding box center [375, 244] width 45 height 10
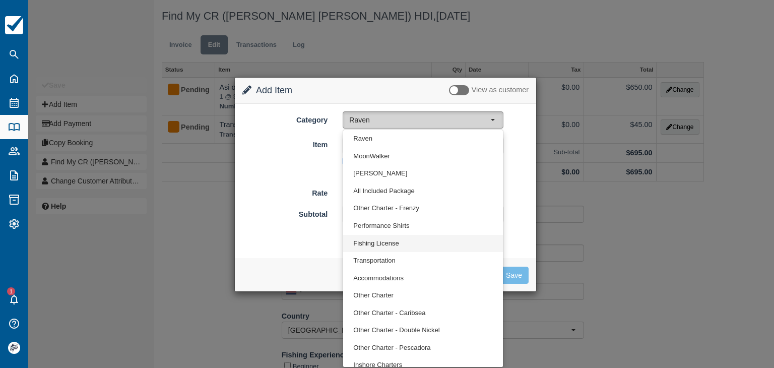
select select "11"
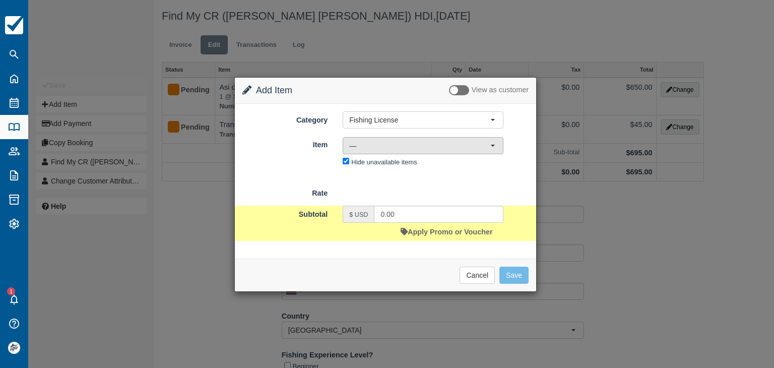
drag, startPoint x: 399, startPoint y: 137, endPoint x: 398, endPoint y: 146, distance: 8.6
click at [399, 137] on button "—" at bounding box center [423, 145] width 161 height 17
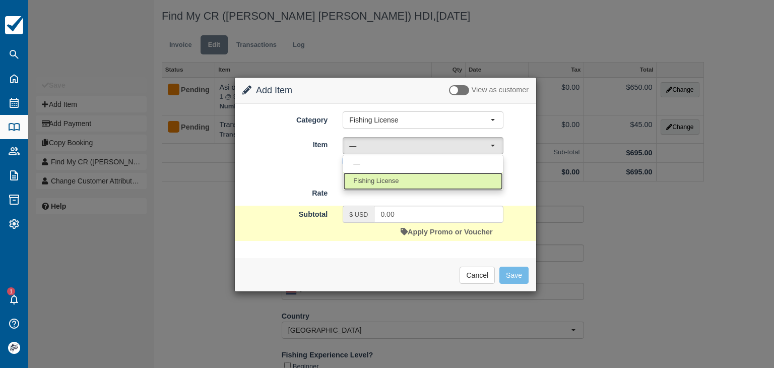
click at [380, 180] on span "Fishing License" at bounding box center [375, 181] width 45 height 10
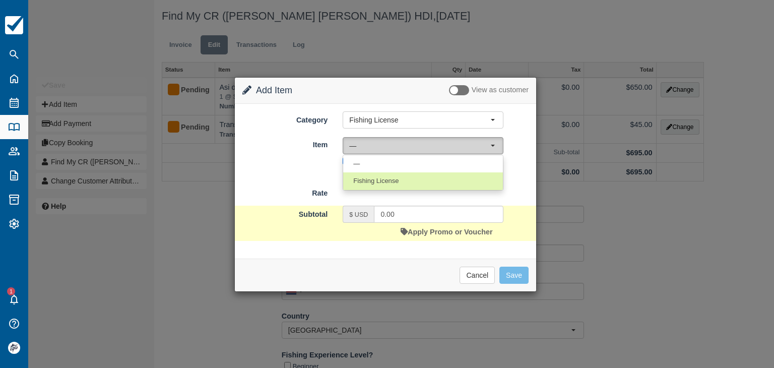
select select "18"
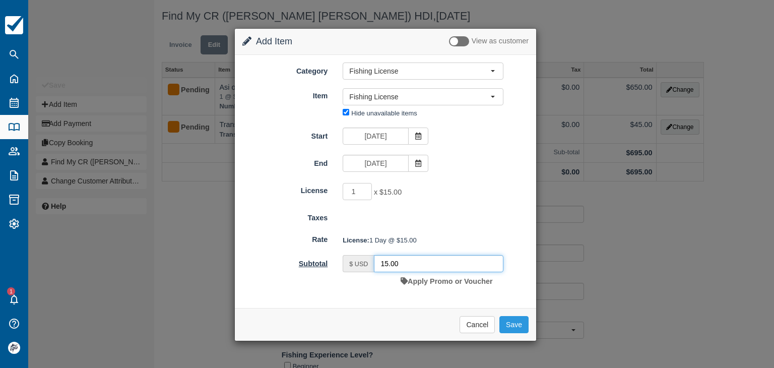
drag, startPoint x: 416, startPoint y: 268, endPoint x: 311, endPoint y: 259, distance: 105.8
click at [315, 260] on div "Subtotal $ USD 15.00 Apply Promo or Voucher" at bounding box center [386, 272] width 302 height 35
type input "34"
click at [518, 329] on button "Save" at bounding box center [514, 324] width 29 height 17
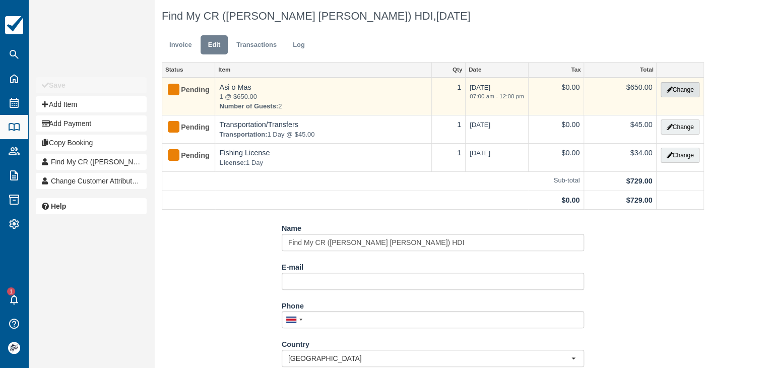
click at [682, 89] on button "Change" at bounding box center [680, 89] width 38 height 15
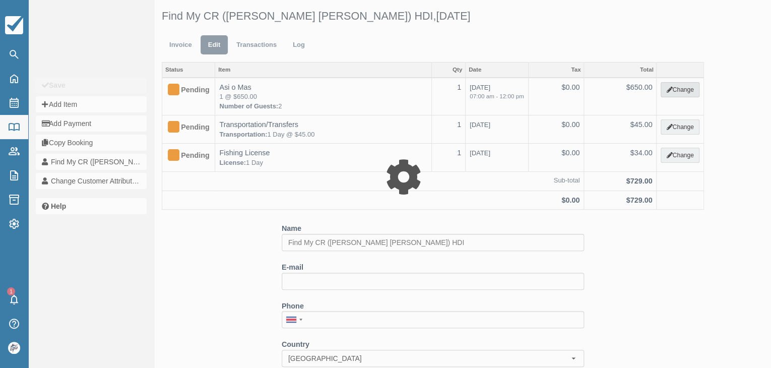
type input "650.00"
select select "8"
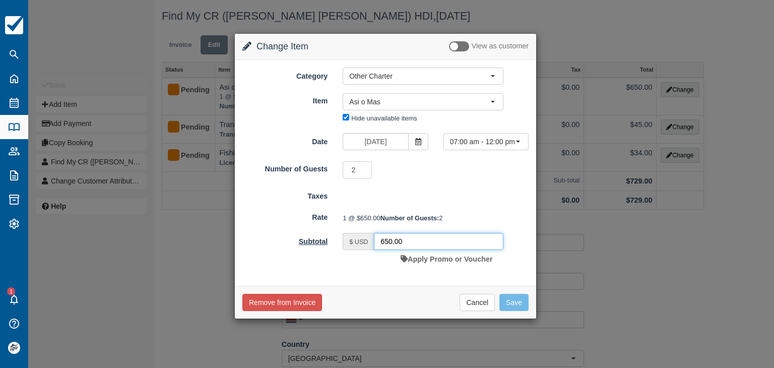
drag, startPoint x: 404, startPoint y: 258, endPoint x: 335, endPoint y: 249, distance: 69.7
click at [345, 250] on div "$ USD 650.00" at bounding box center [423, 241] width 161 height 17
type input "1056.55"
click at [516, 311] on button "Save" at bounding box center [514, 302] width 29 height 17
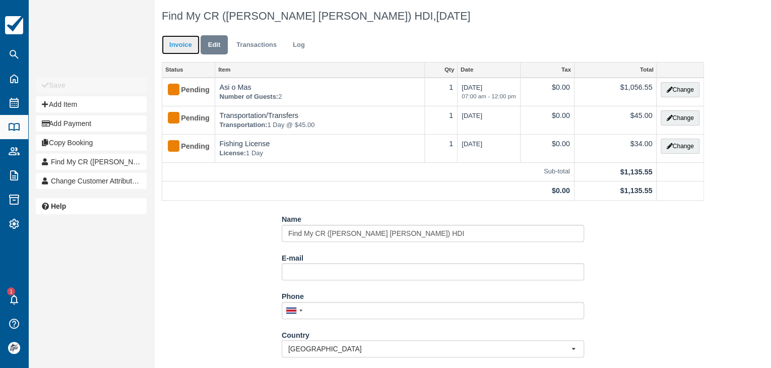
click at [181, 49] on link "Invoice" at bounding box center [181, 45] width 38 height 20
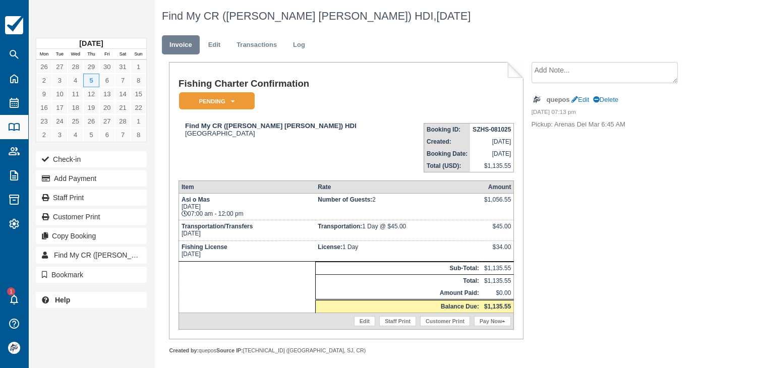
click at [480, 129] on strong "SZHS-081025" at bounding box center [491, 129] width 38 height 7
click at [479, 130] on strong "SZHS-081025" at bounding box center [491, 129] width 38 height 7
copy tbody "SZHS-081025"
click at [582, 99] on link "Edit" at bounding box center [580, 100] width 18 height 8
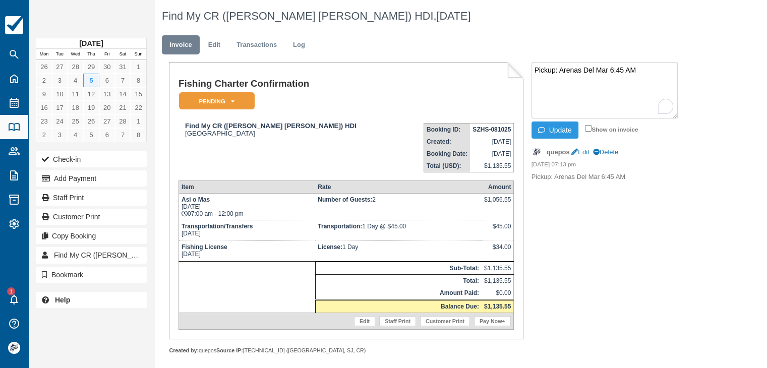
click at [653, 68] on textarea "Pickup: Arenas Del Mar 6:45 AM" at bounding box center [604, 90] width 146 height 56
paste textarea "George Coors Arthur (Age 54) Michelle Richmond Arthur (Age 51)"
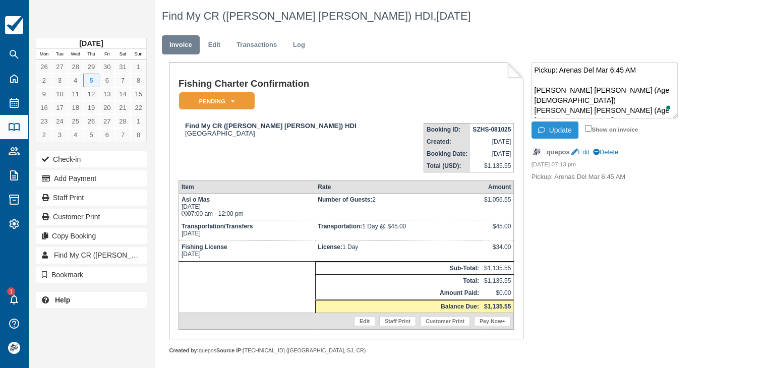
type textarea "Pickup: Arenas Del Mar 6:45 AM George Coors Arthur (Age 54) Michelle Richmond A…"
click at [552, 127] on button "Update" at bounding box center [554, 130] width 47 height 17
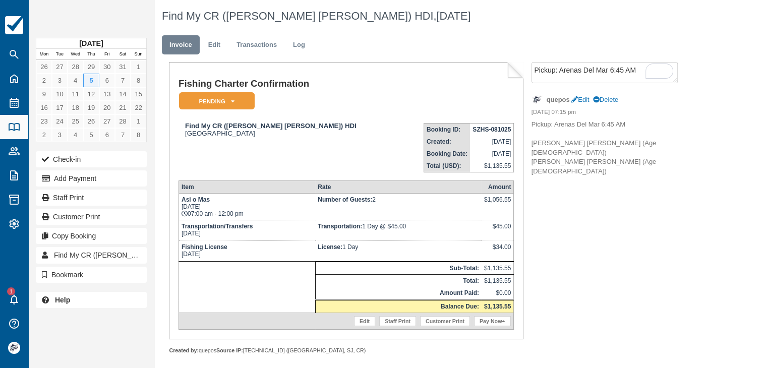
click at [482, 128] on strong "SZHS-081025" at bounding box center [491, 129] width 38 height 7
copy tbody "SZHS-081025"
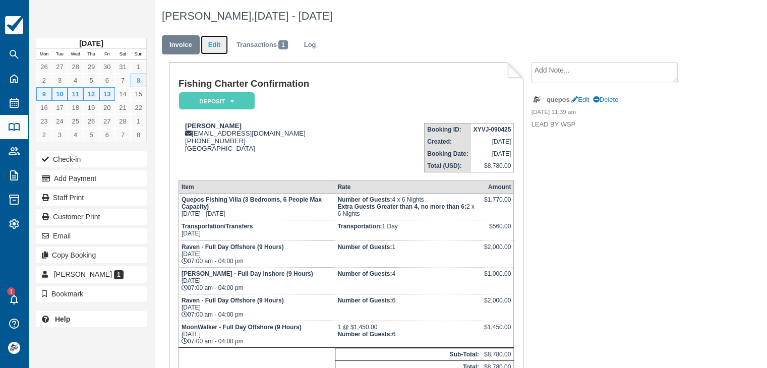
click at [210, 46] on link "Edit" at bounding box center [214, 45] width 27 height 20
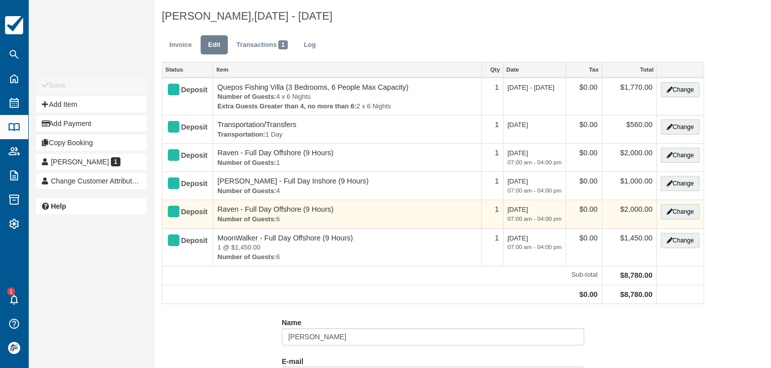
type input "[PHONE_NUMBER]"
click at [674, 212] on button "Change" at bounding box center [680, 211] width 38 height 15
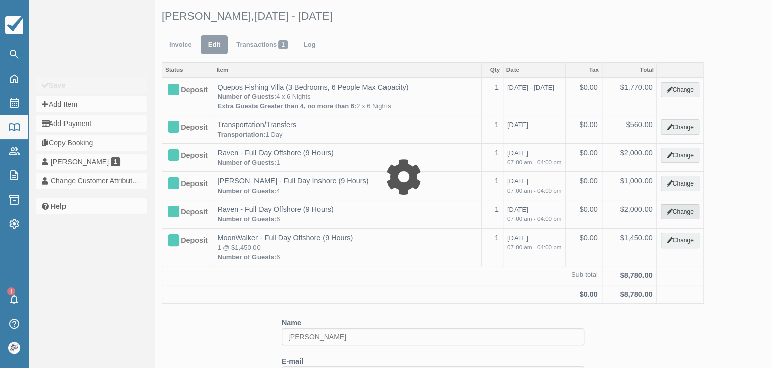
type input "2000.00"
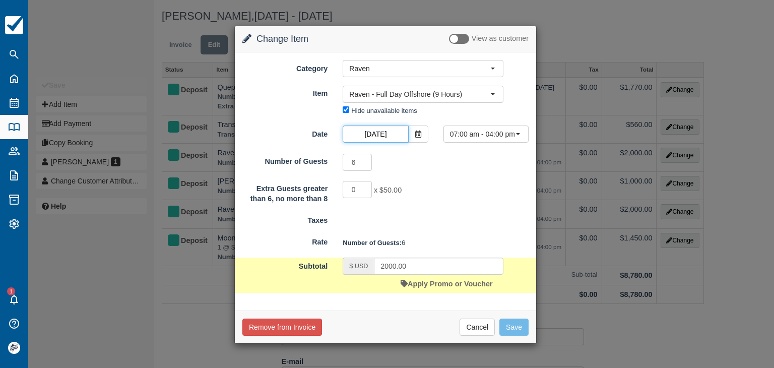
click at [385, 130] on input "Feb 12 2026" at bounding box center [376, 134] width 66 height 17
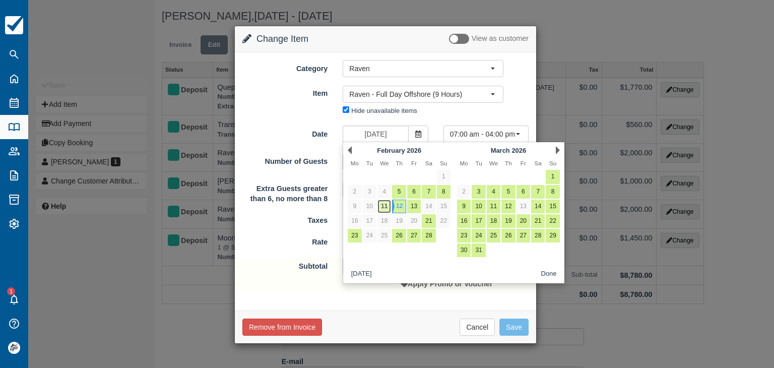
click at [385, 211] on link "11" at bounding box center [385, 207] width 14 height 14
type input "Feb 11 2026"
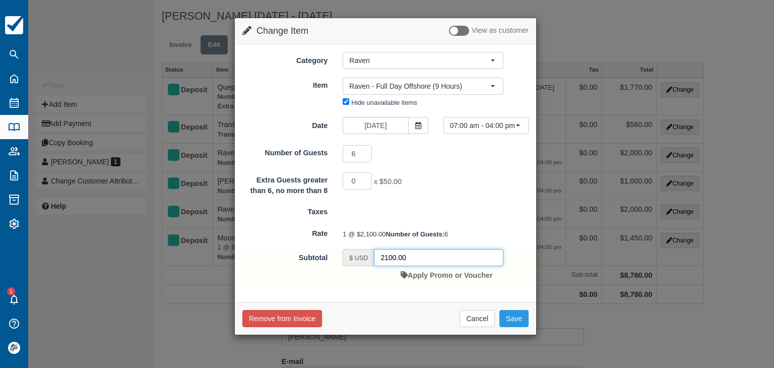
click at [429, 266] on input "2100.00" at bounding box center [439, 257] width 130 height 17
type input "2000"
click at [515, 327] on button "Save" at bounding box center [514, 318] width 29 height 17
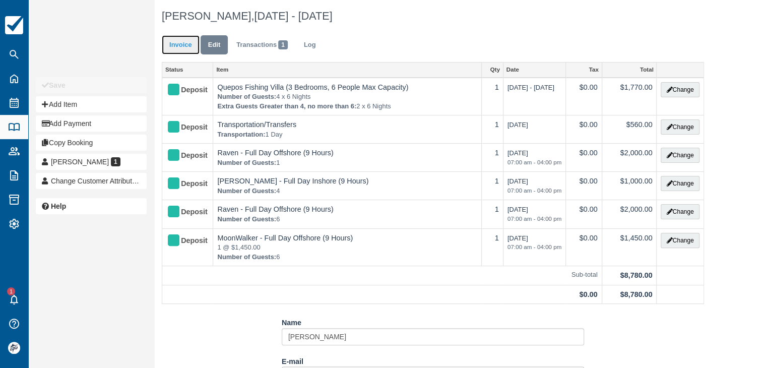
click at [177, 50] on link "Invoice" at bounding box center [181, 45] width 38 height 20
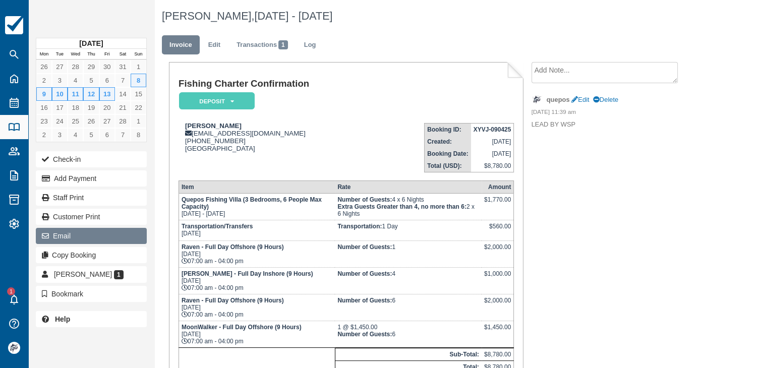
click at [92, 236] on button "Email" at bounding box center [91, 236] width 111 height 16
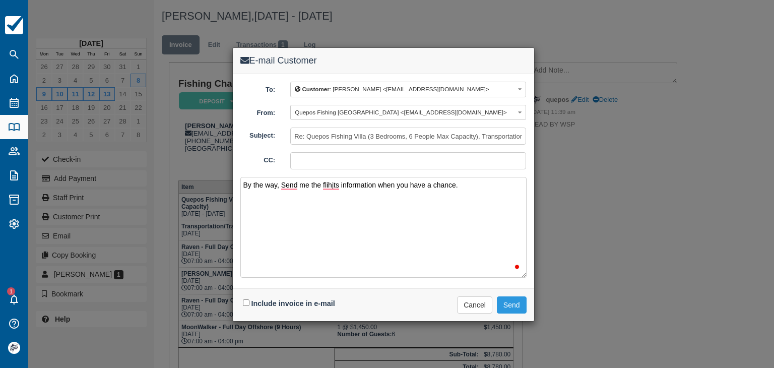
type textarea "By the way, Send me the flihjts information when you have a chance.."
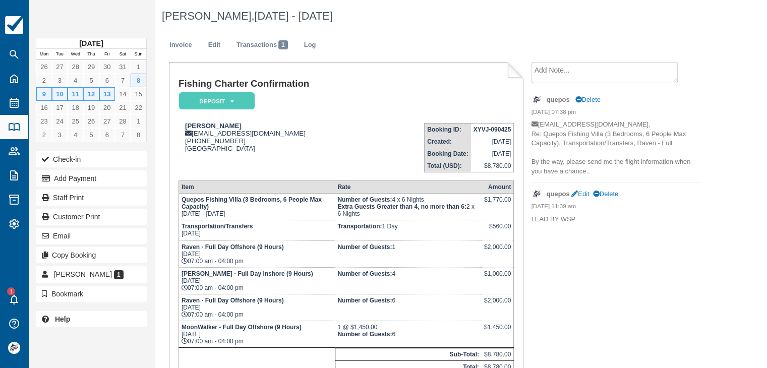
scroll to position [50, 0]
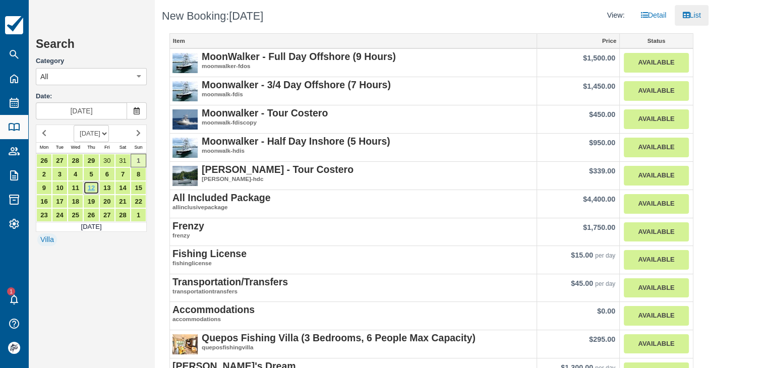
click at [93, 186] on link "12" at bounding box center [91, 188] width 16 height 14
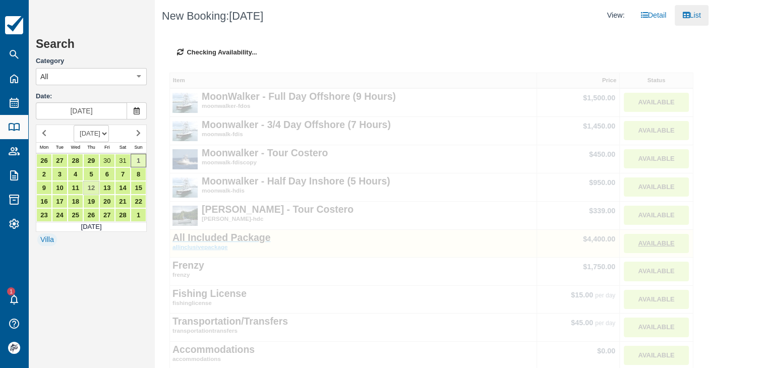
type input "Feb 12 2026"
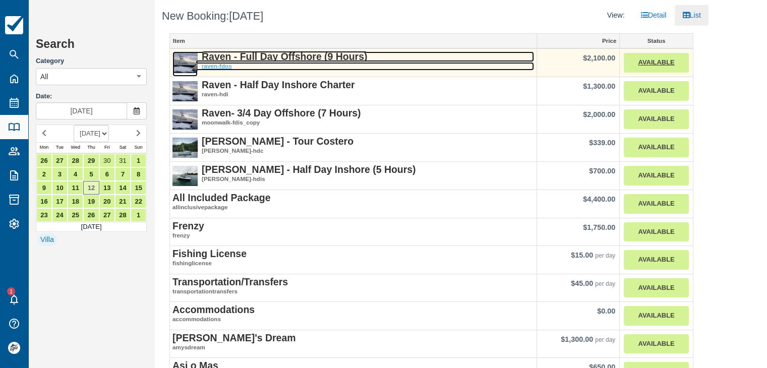
click at [290, 57] on strong "Raven - Full Day Offshore (9 Hours)" at bounding box center [284, 56] width 165 height 11
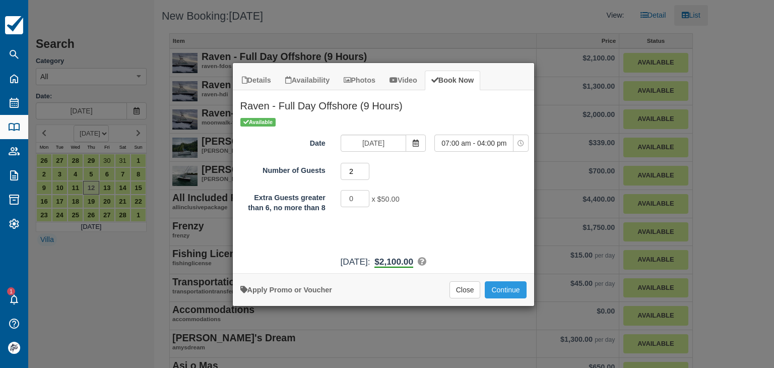
type input "2"
click at [365, 168] on input "2" at bounding box center [355, 171] width 29 height 17
click at [506, 289] on button "Continue" at bounding box center [505, 289] width 41 height 17
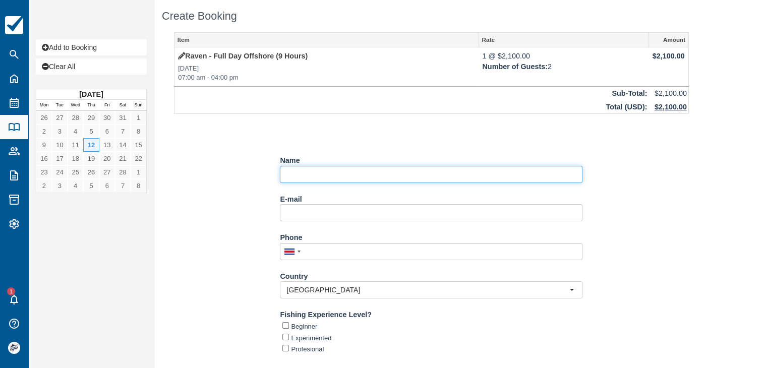
click at [327, 177] on input "Name" at bounding box center [431, 174] width 303 height 17
paste input "[PERSON_NAME]"
click at [409, 176] on input "Name" at bounding box center [431, 174] width 303 height 17
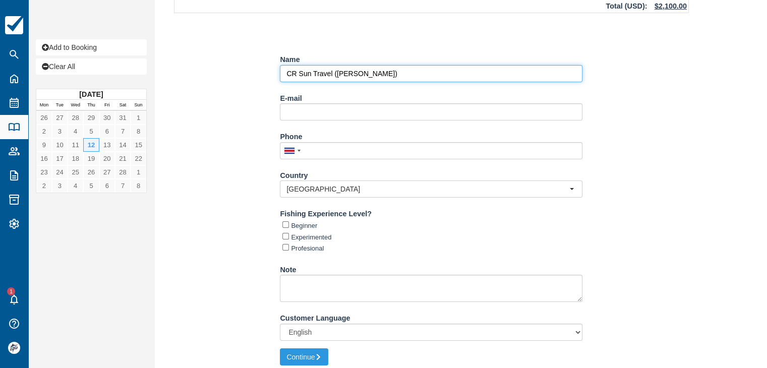
scroll to position [106, 0]
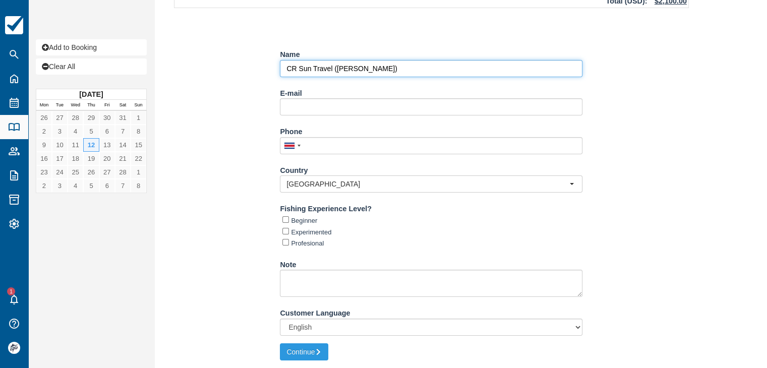
type input "CR Sun Travel ([PERSON_NAME])"
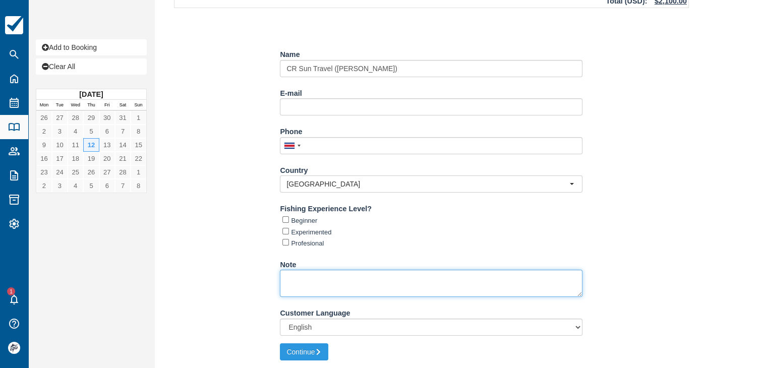
click at [335, 283] on textarea "Note" at bounding box center [431, 283] width 303 height 27
paste textarea "Pick Up: Parador Hotel at"
type textarea "Pick Up: Parador Hotel at 6:45 am"
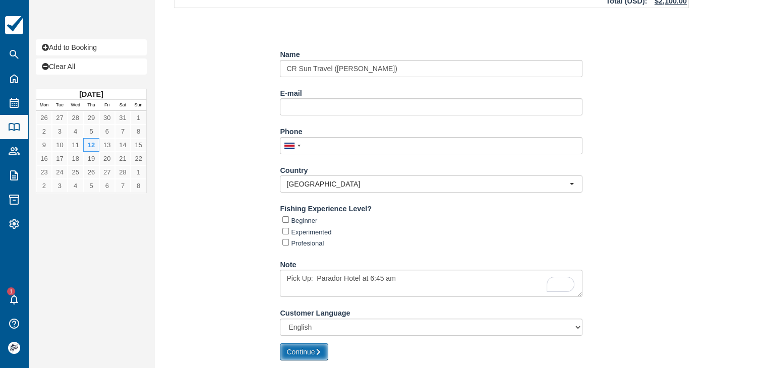
click at [307, 353] on button "Continue" at bounding box center [304, 351] width 48 height 17
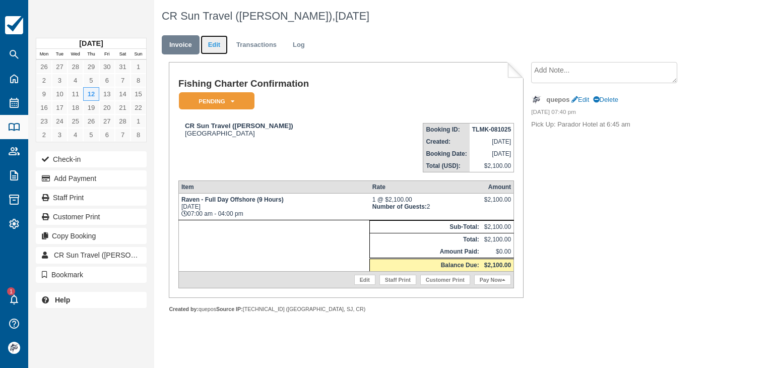
click at [217, 48] on link "Edit" at bounding box center [214, 45] width 27 height 20
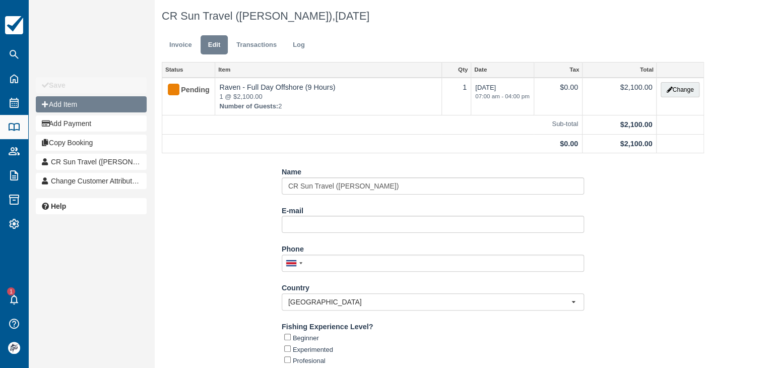
click at [73, 109] on button "Add Item" at bounding box center [91, 104] width 111 height 16
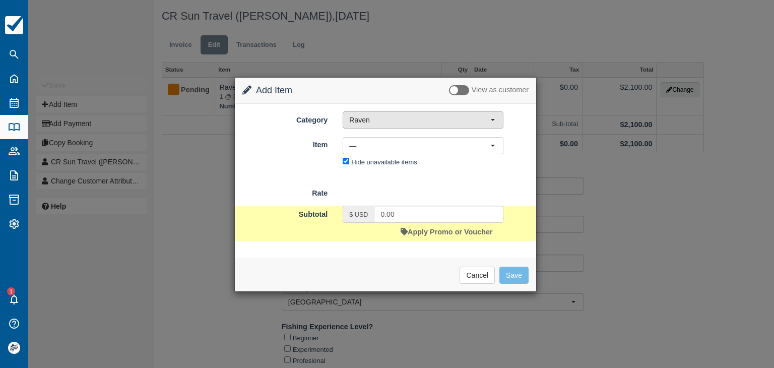
click at [364, 121] on span "Raven" at bounding box center [419, 120] width 141 height 10
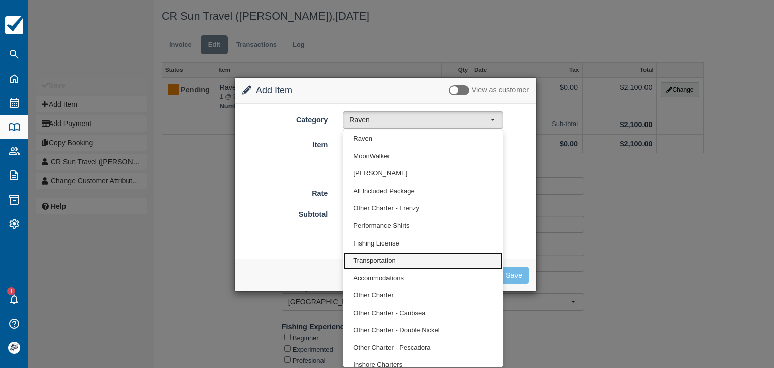
click at [379, 262] on span "Transportation" at bounding box center [374, 261] width 42 height 10
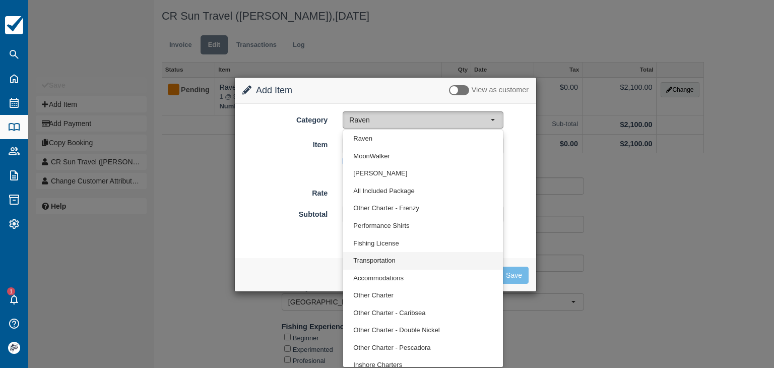
select select "10"
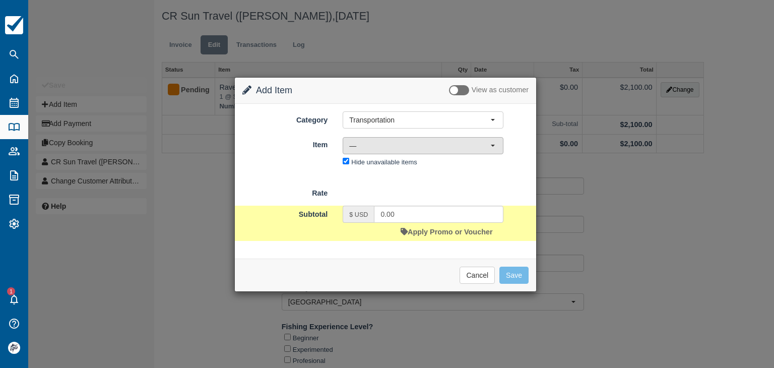
click at [382, 144] on span "—" at bounding box center [419, 146] width 141 height 10
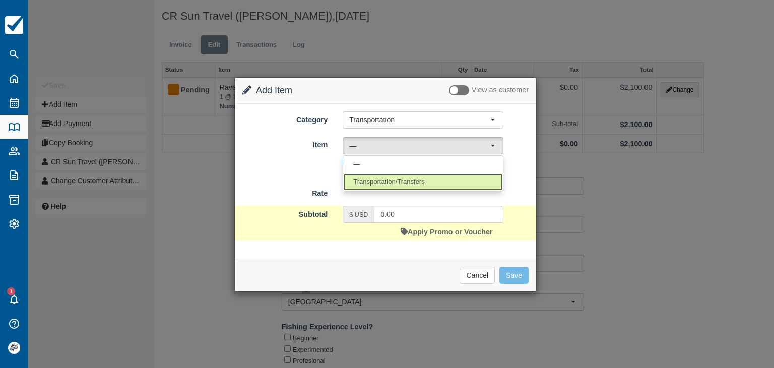
click at [377, 182] on span "Transportation/Transfers" at bounding box center [388, 182] width 71 height 10
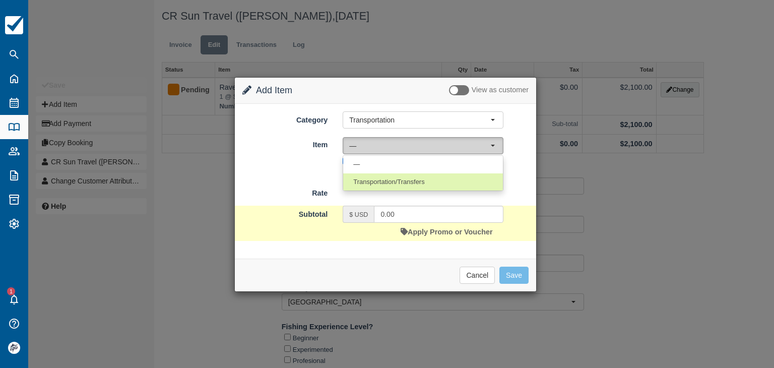
select select "17"
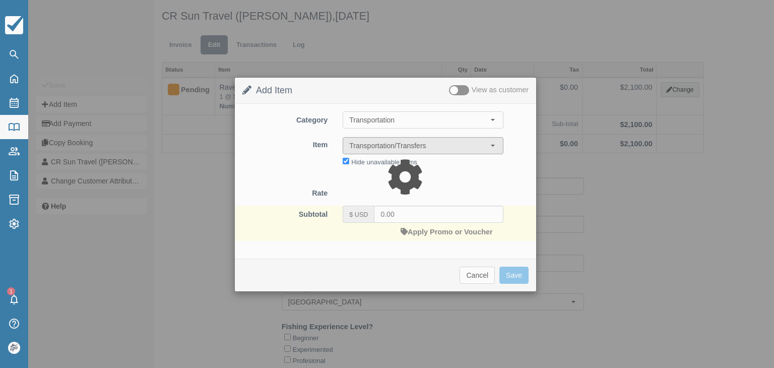
type input "45.00"
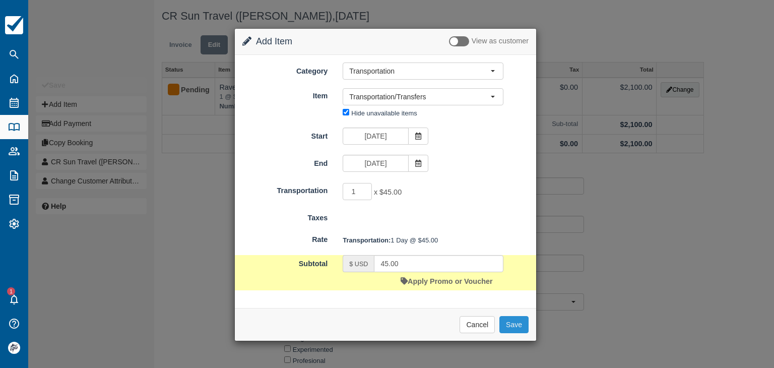
click at [510, 324] on button "Save" at bounding box center [514, 324] width 29 height 17
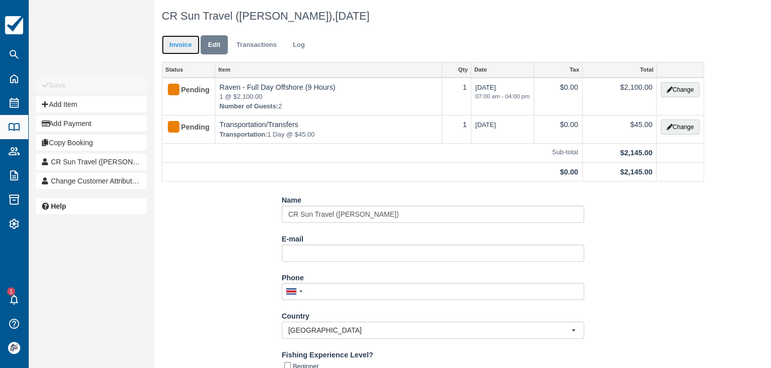
click at [183, 45] on link "Invoice" at bounding box center [181, 45] width 38 height 20
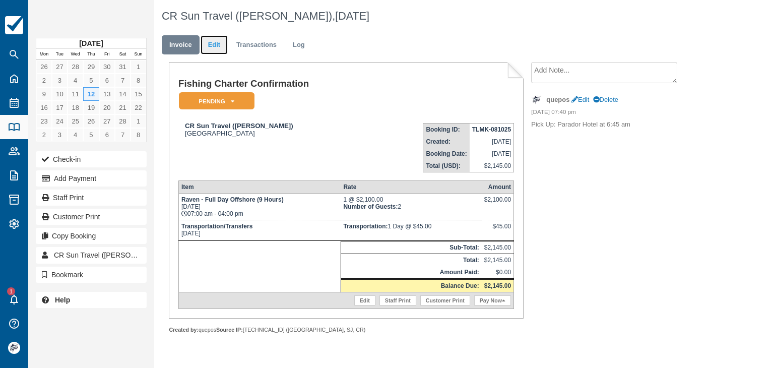
click at [214, 44] on link "Edit" at bounding box center [214, 45] width 27 height 20
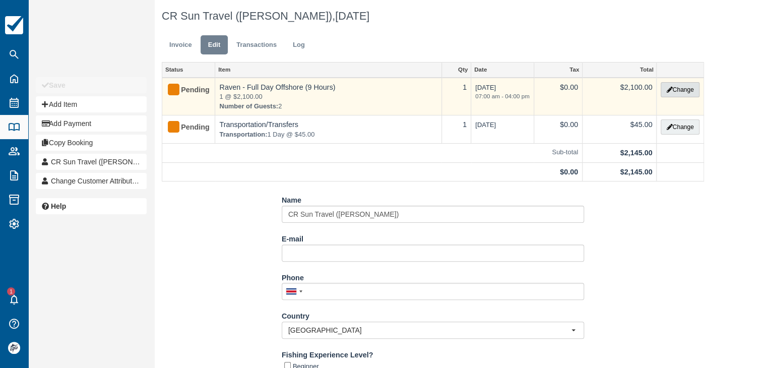
click at [676, 83] on button "Change" at bounding box center [680, 89] width 38 height 15
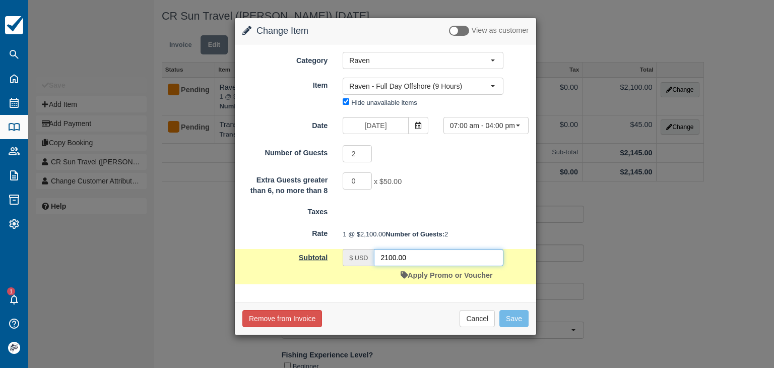
drag, startPoint x: 417, startPoint y: 274, endPoint x: 316, endPoint y: 271, distance: 101.4
click at [330, 274] on div "Subtotal $ USD 2100.00 Apply Promo or Voucher" at bounding box center [386, 266] width 302 height 35
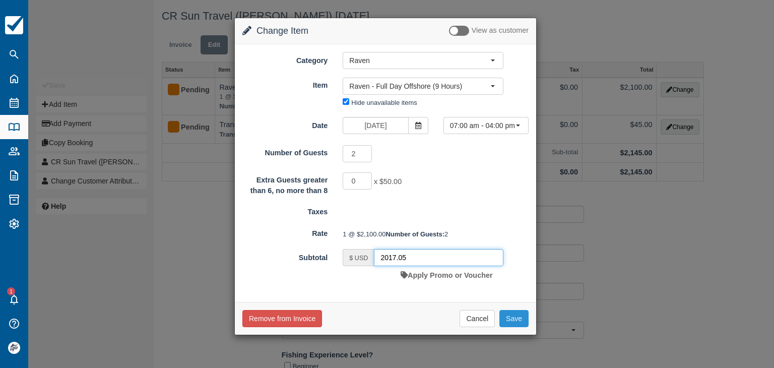
type input "2017.05"
click at [509, 327] on button "Save" at bounding box center [514, 318] width 29 height 17
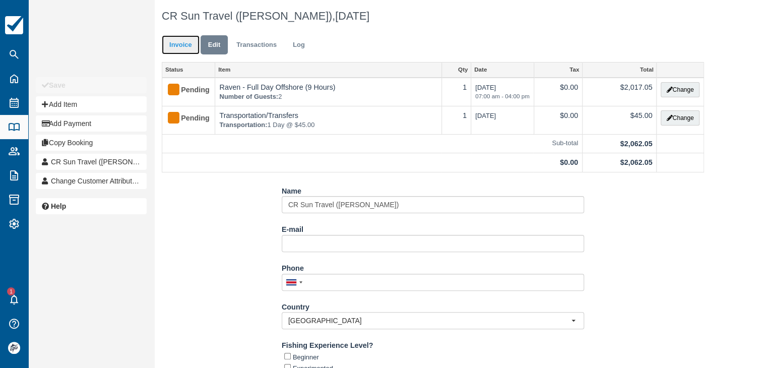
click at [186, 47] on link "Invoice" at bounding box center [181, 45] width 38 height 20
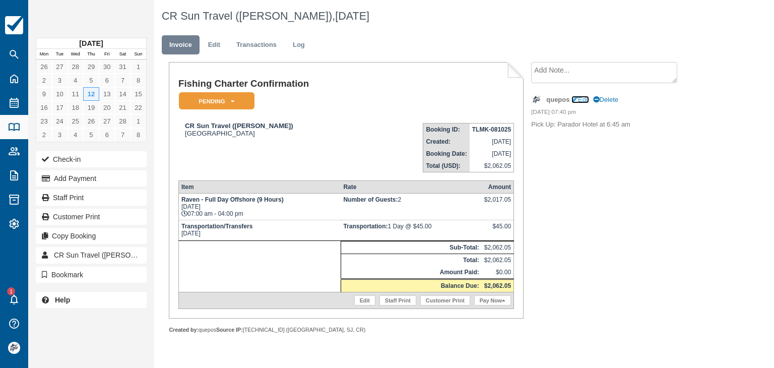
click at [585, 101] on link "Edit" at bounding box center [581, 100] width 18 height 8
type textarea "Pick Up: Parador Hotel at 6:45 am"
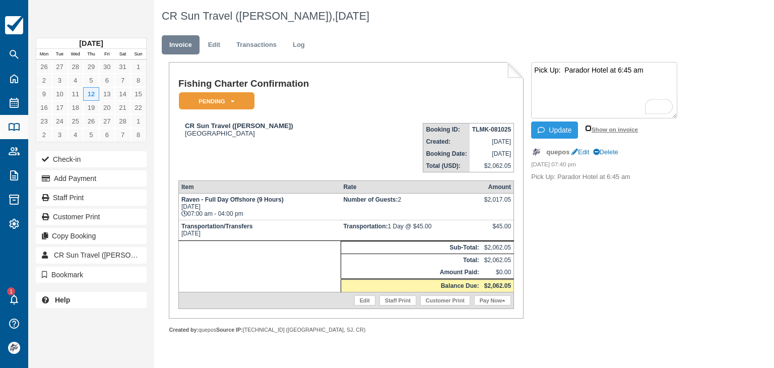
click at [587, 129] on input "Show on invoice" at bounding box center [588, 128] width 7 height 7
checkbox input "true"
click at [565, 132] on button "Update" at bounding box center [554, 130] width 47 height 17
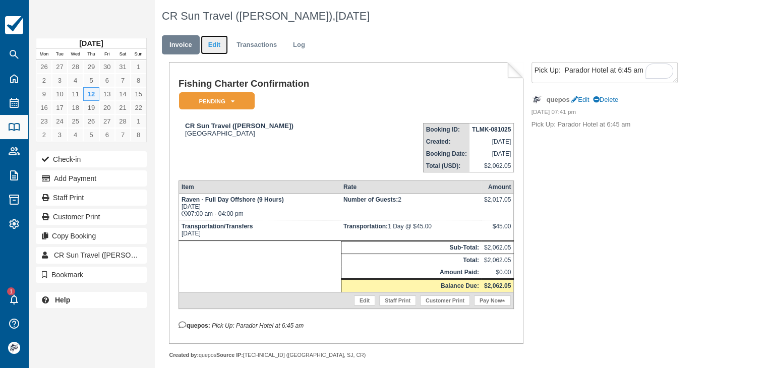
click at [215, 42] on link "Edit" at bounding box center [214, 45] width 27 height 20
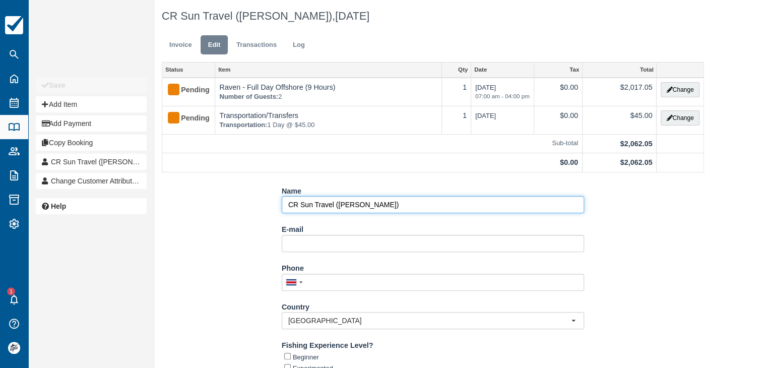
click at [333, 202] on input "CR Sun Travel (Tindall Cynthia)" at bounding box center [433, 204] width 303 height 17
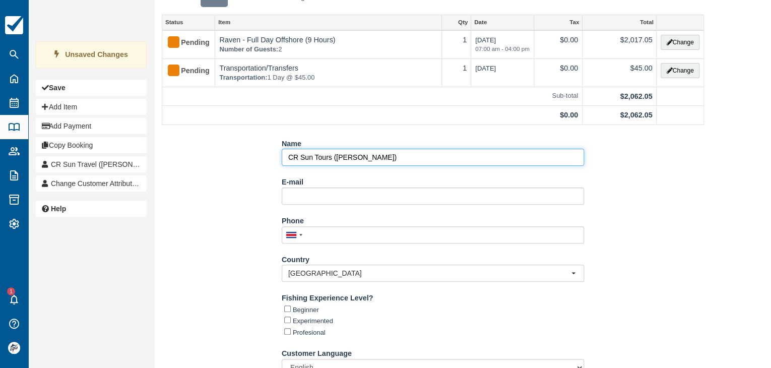
scroll to position [88, 0]
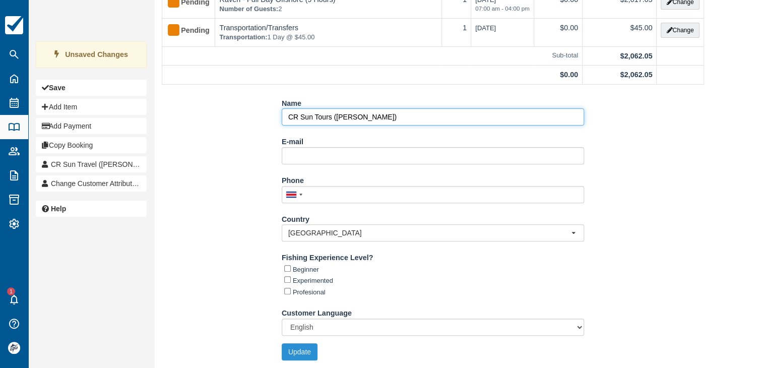
type input "CR Sun Tours (Tindall Cynthia)"
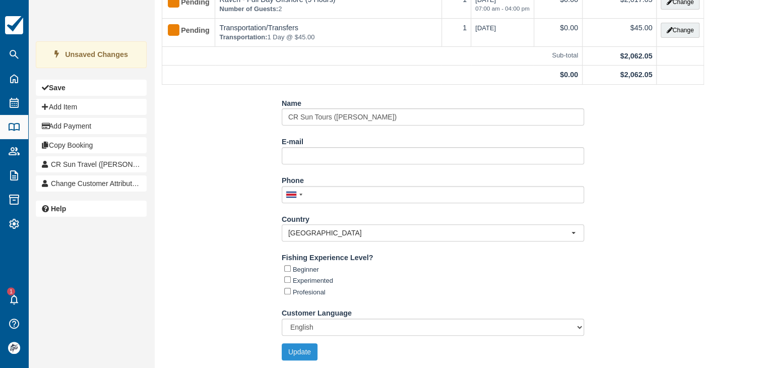
click at [298, 349] on button "Update" at bounding box center [300, 351] width 36 height 17
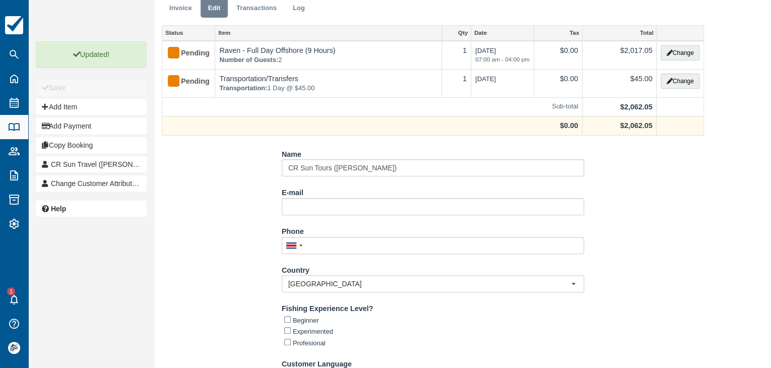
scroll to position [0, 0]
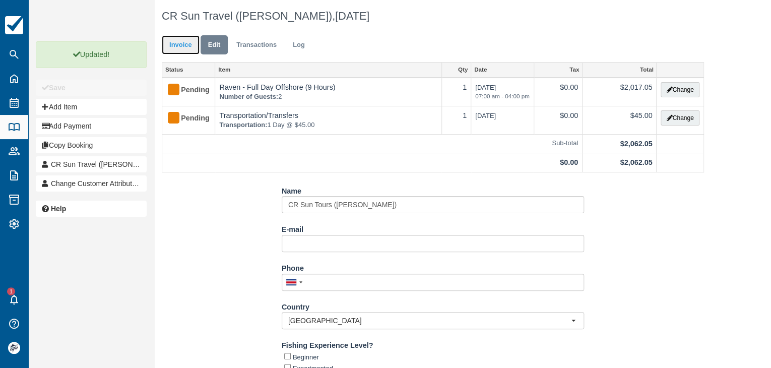
click at [182, 47] on link "Invoice" at bounding box center [181, 45] width 38 height 20
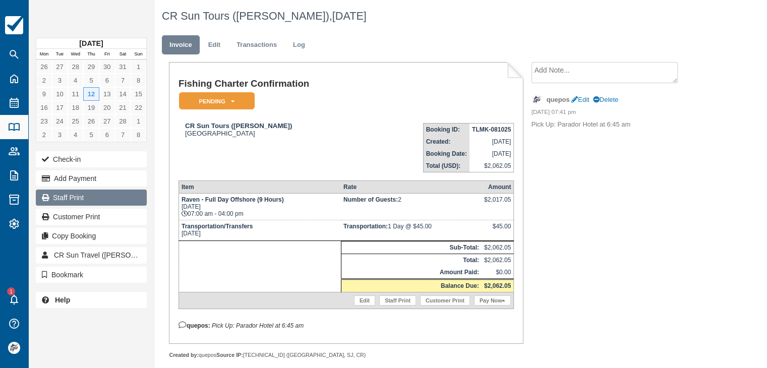
click at [77, 191] on link "Staff Print" at bounding box center [91, 198] width 111 height 16
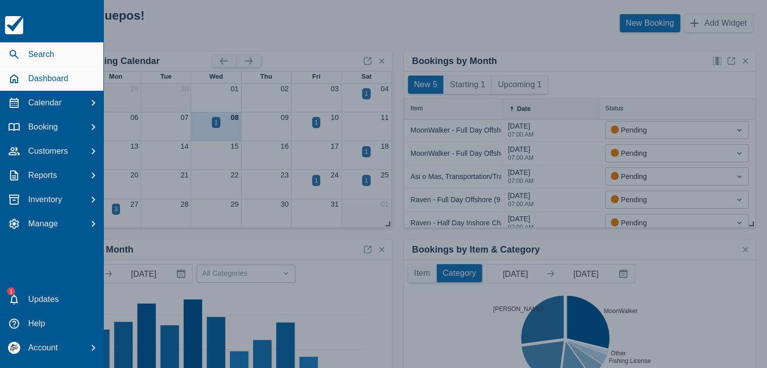
click at [13, 54] on icon "button" at bounding box center [14, 54] width 12 height 12
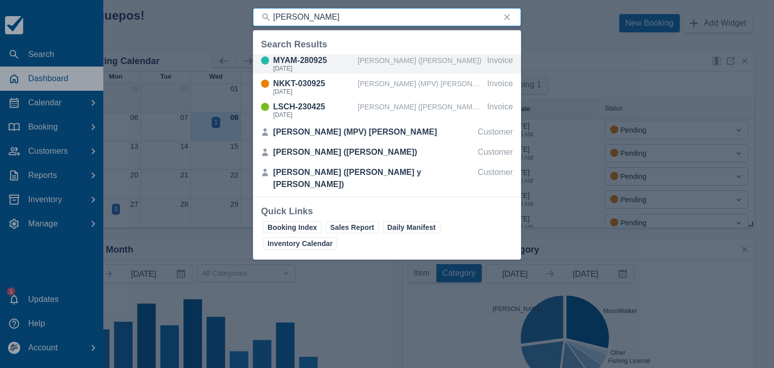
type input "mikel"
click at [377, 65] on div "[PERSON_NAME] ([PERSON_NAME])" at bounding box center [421, 63] width 126 height 19
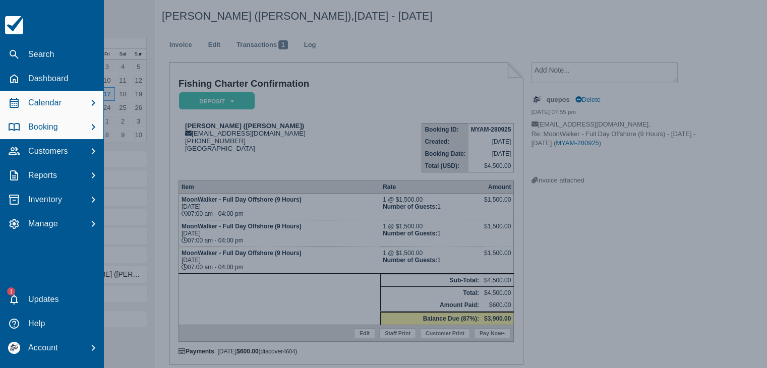
click at [48, 106] on p "Calendar" at bounding box center [44, 103] width 33 height 12
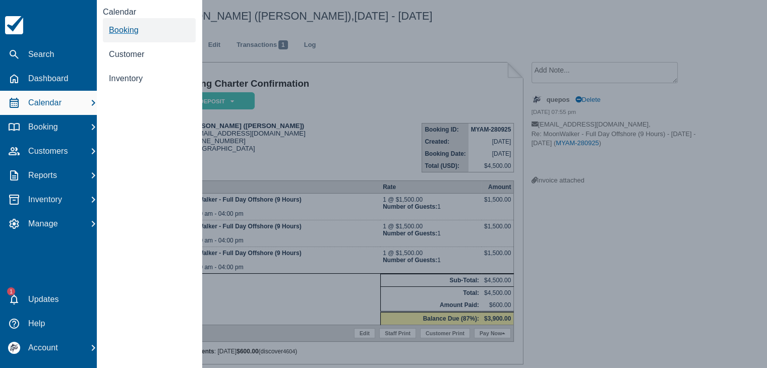
click at [126, 34] on span "Booking" at bounding box center [124, 30] width 30 height 9
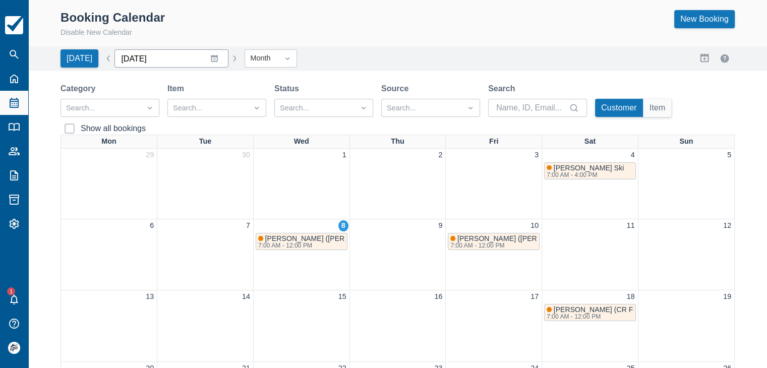
click at [207, 60] on input "October 2025" at bounding box center [171, 58] width 114 height 18
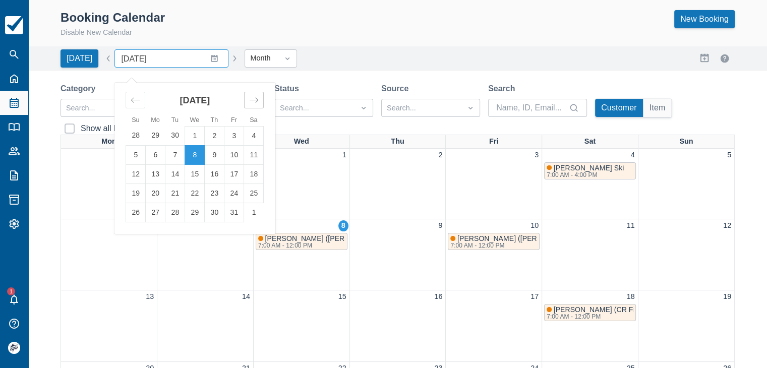
click at [252, 99] on icon "Move forward to switch to the next month." at bounding box center [254, 100] width 10 height 10
click at [127, 137] on td "1" at bounding box center [136, 135] width 20 height 19
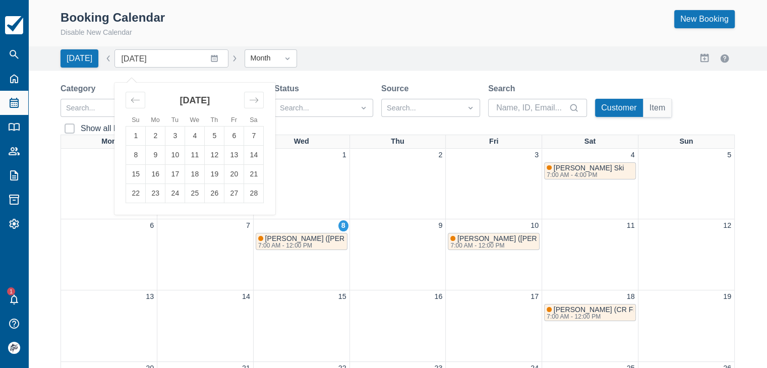
type input "[DATE]"
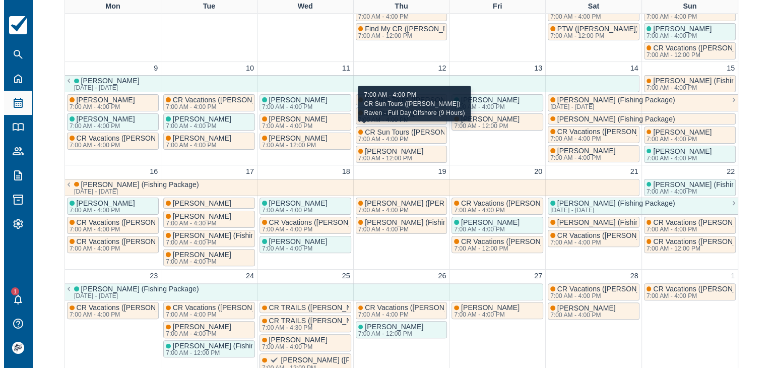
scroll to position [252, 0]
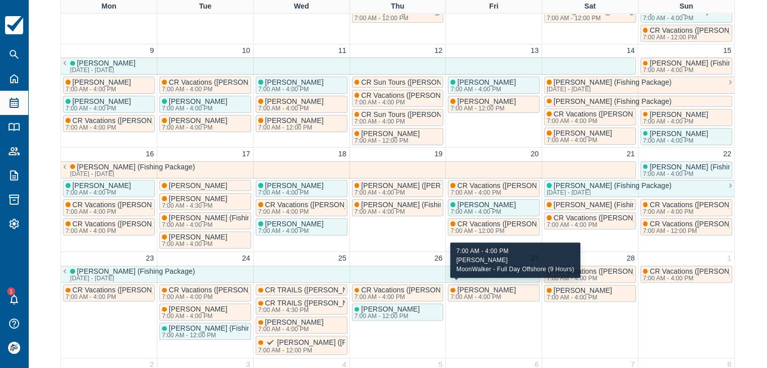
click at [490, 294] on div "7:00 AM - 4:00 PM" at bounding box center [482, 297] width 64 height 6
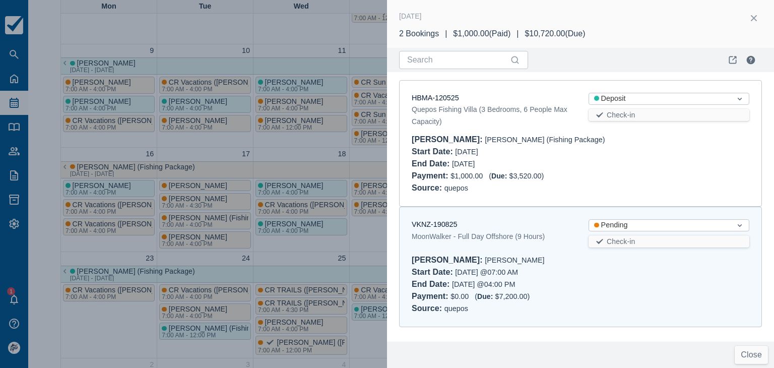
scroll to position [0, 0]
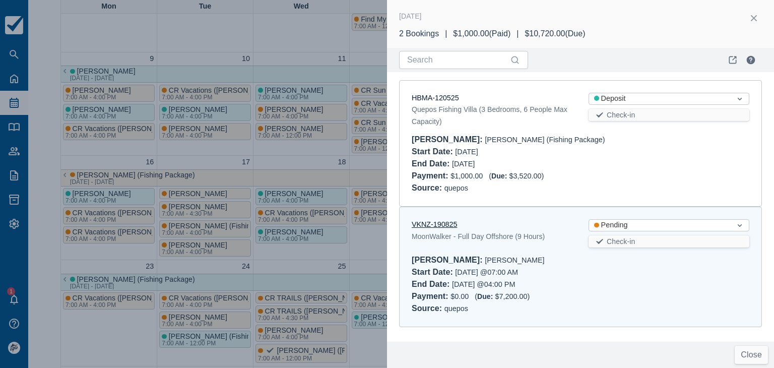
click at [442, 224] on link "VKNZ-190825" at bounding box center [434, 224] width 45 height 8
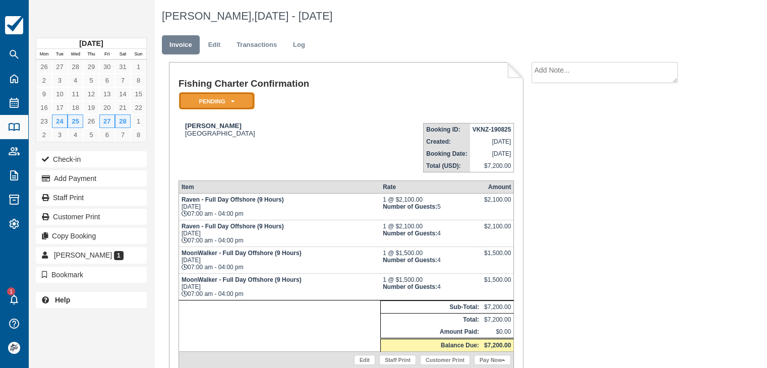
click at [228, 103] on em "Pending" at bounding box center [217, 101] width 76 height 18
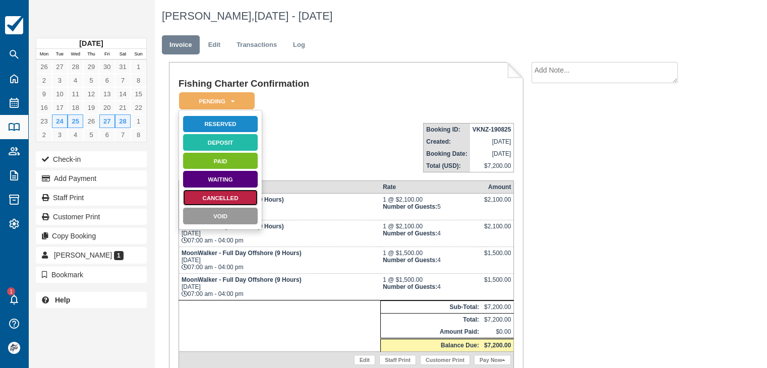
click at [223, 199] on link "Cancelled" at bounding box center [221, 198] width 76 height 18
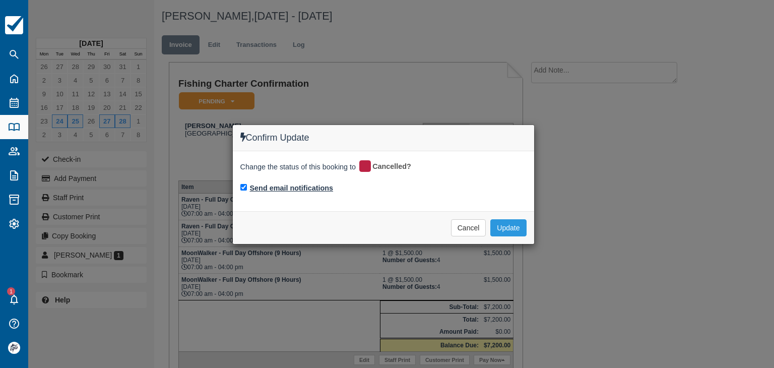
click at [261, 185] on label "Send email notifications" at bounding box center [292, 188] width 84 height 11
click at [247, 185] on input "Send email notifications" at bounding box center [244, 187] width 7 height 7
checkbox input "false"
click at [515, 227] on button "Update" at bounding box center [509, 227] width 36 height 17
